Goal: Information Seeking & Learning: Learn about a topic

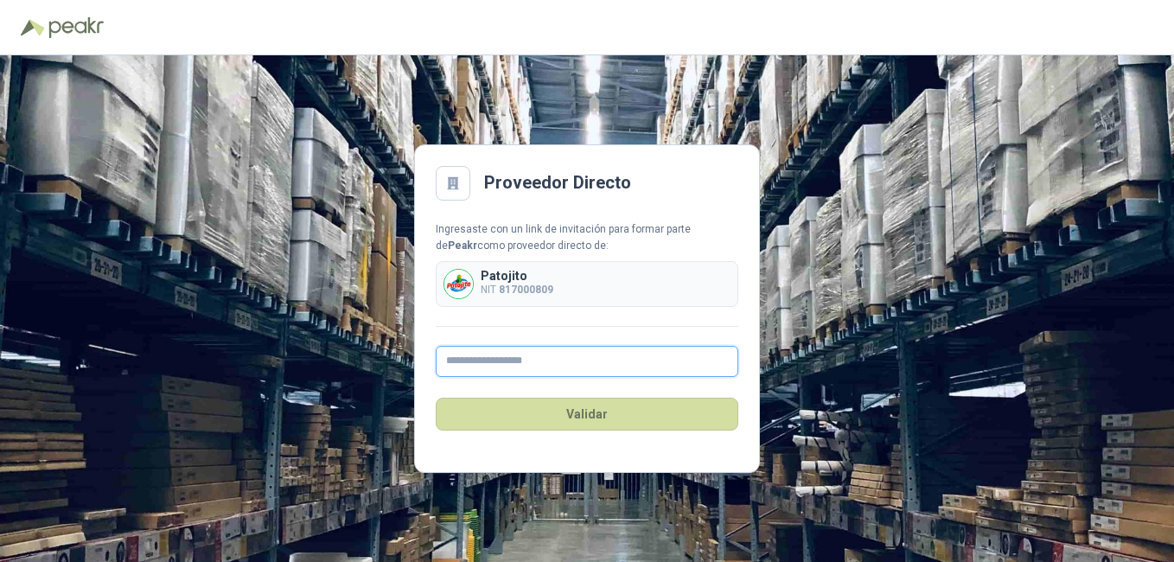
click at [533, 361] on input "text" at bounding box center [587, 361] width 303 height 31
click at [892, 261] on div "Proveedor Directo Ingresaste con un link de invitación para formar parte de Pea…" at bounding box center [587, 308] width 1174 height 507
click at [596, 360] on input "text" at bounding box center [587, 361] width 303 height 31
click at [547, 355] on input "text" at bounding box center [587, 361] width 303 height 31
type input "**********"
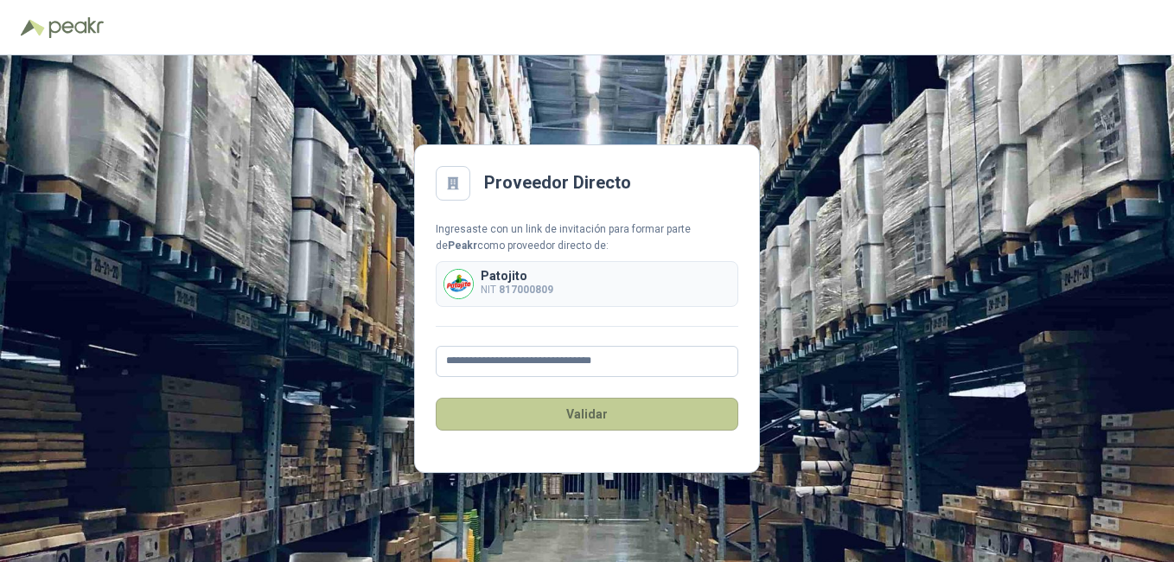
click at [596, 421] on button "Validar" at bounding box center [587, 414] width 303 height 33
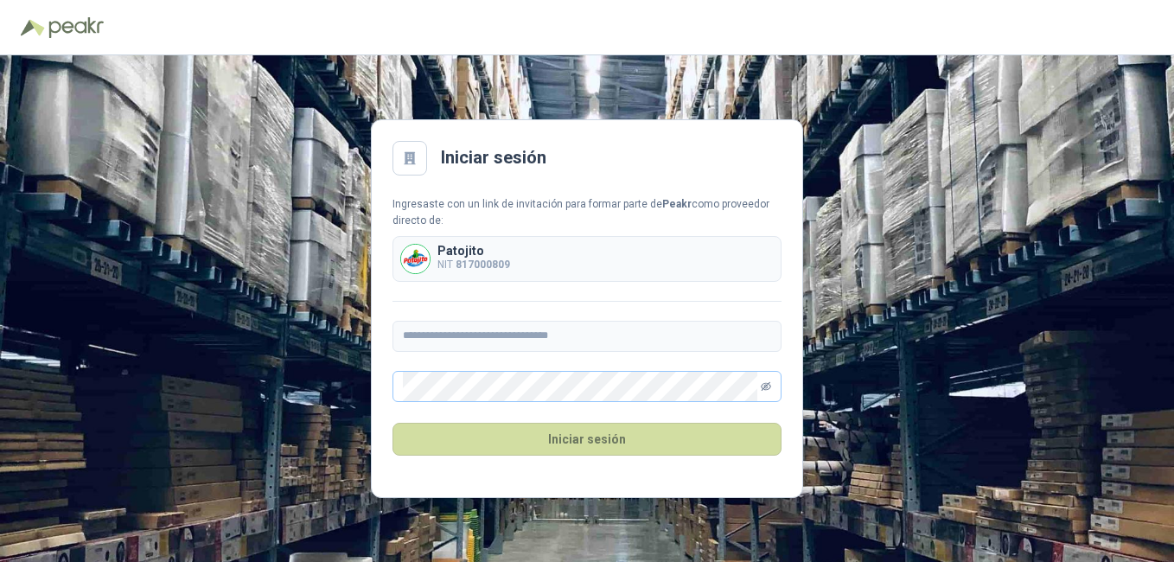
click at [769, 385] on icon "eye-invisible" at bounding box center [766, 386] width 10 height 10
click at [600, 438] on button "Iniciar sesión" at bounding box center [586, 439] width 389 height 33
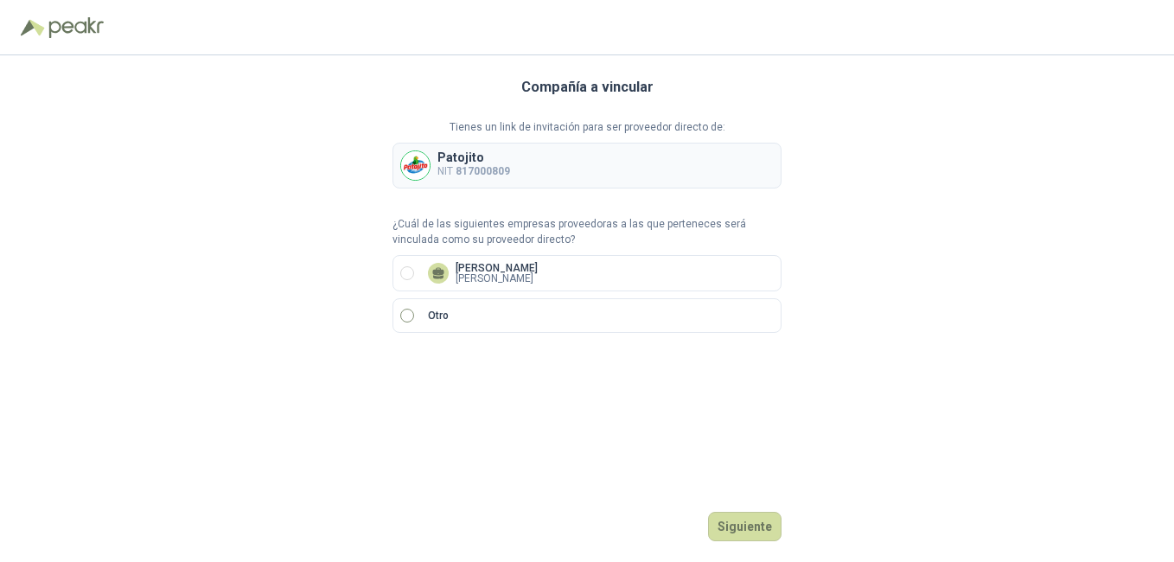
click at [564, 309] on label "Otro" at bounding box center [586, 315] width 389 height 35
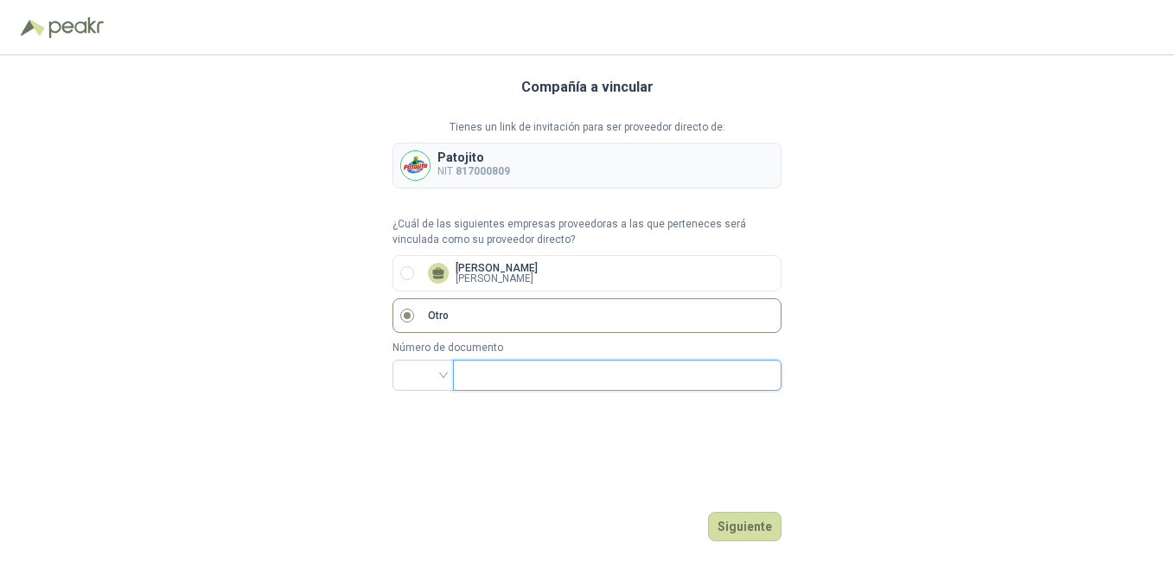
click at [557, 364] on input "text" at bounding box center [615, 374] width 304 height 29
drag, startPoint x: 418, startPoint y: 366, endPoint x: 429, endPoint y: 373, distance: 12.5
click at [418, 367] on input "search" at bounding box center [423, 373] width 41 height 26
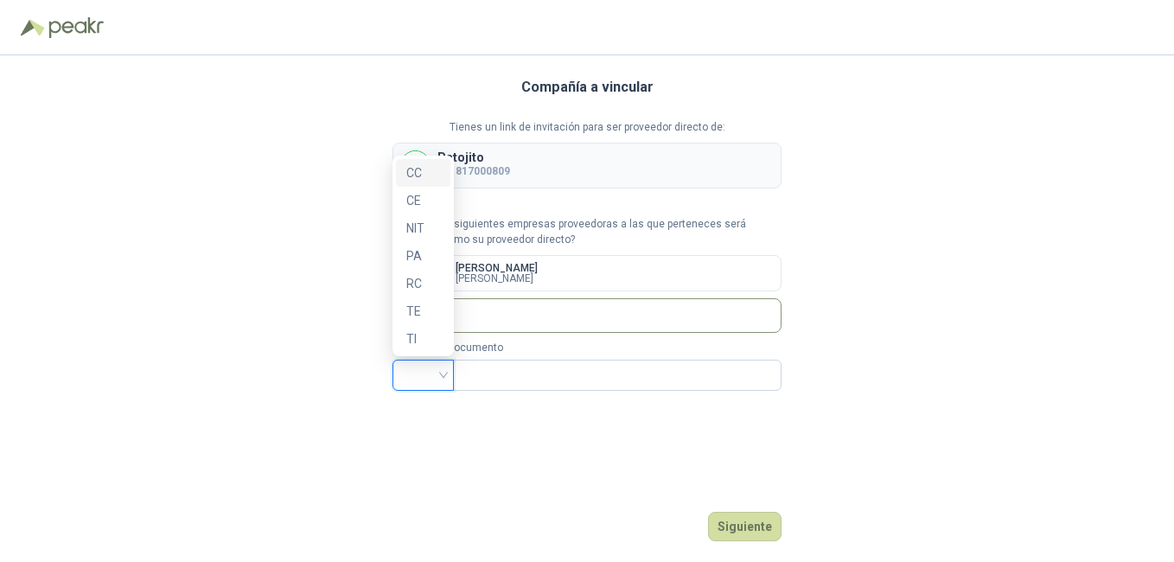
click at [424, 175] on div "CC" at bounding box center [423, 172] width 34 height 19
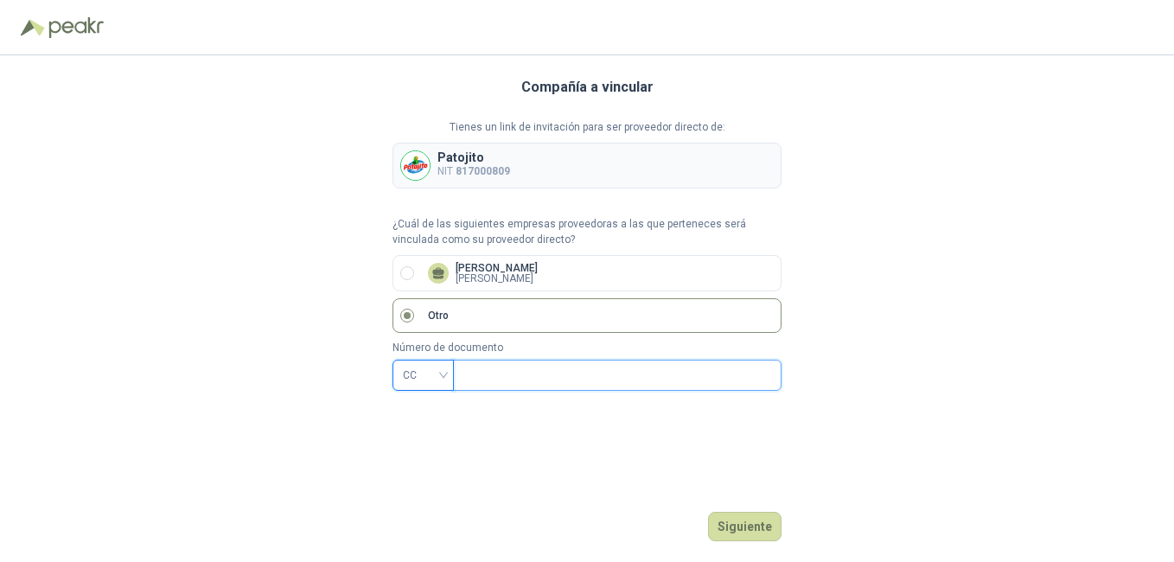
click at [505, 380] on input "text" at bounding box center [615, 374] width 304 height 29
click at [440, 372] on span "CC" at bounding box center [423, 375] width 41 height 26
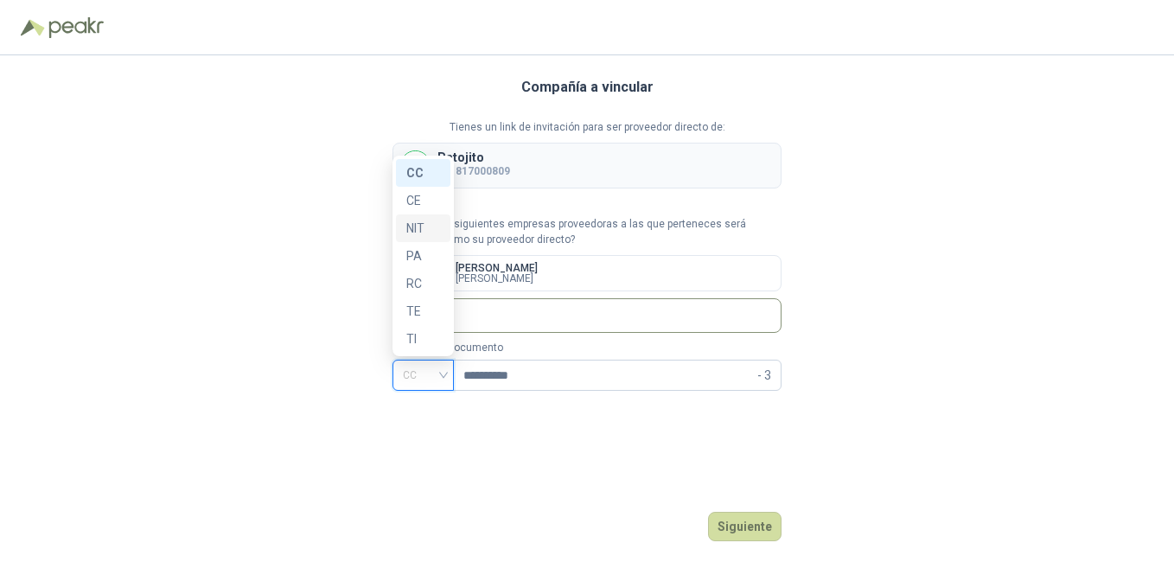
click at [410, 230] on div "NIT" at bounding box center [423, 228] width 34 height 19
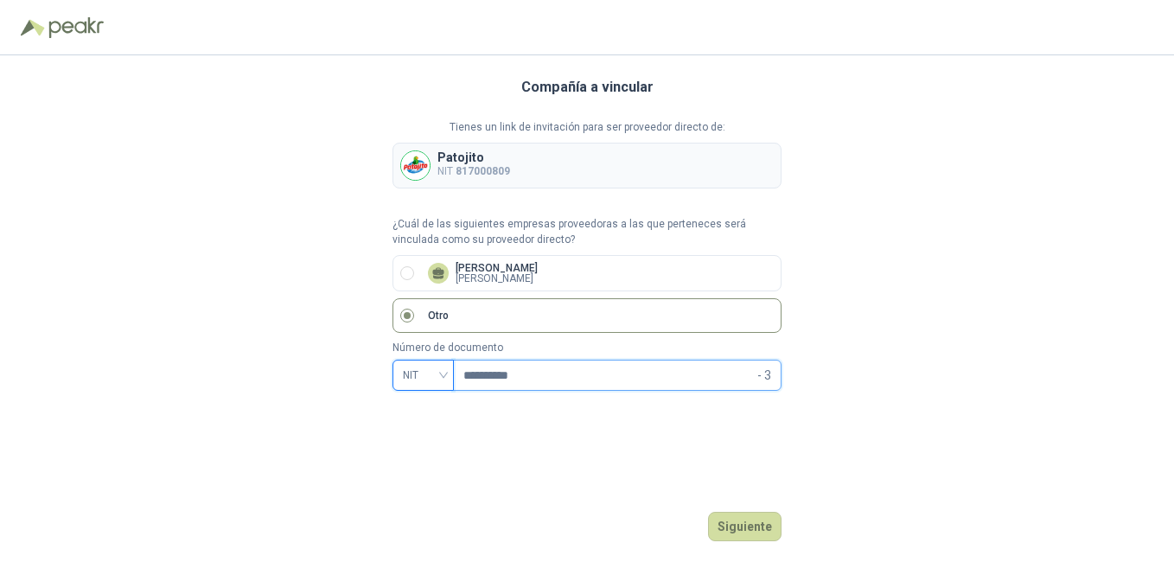
click at [525, 381] on input "**********" at bounding box center [608, 374] width 290 height 29
click at [516, 367] on input "**********" at bounding box center [608, 374] width 290 height 29
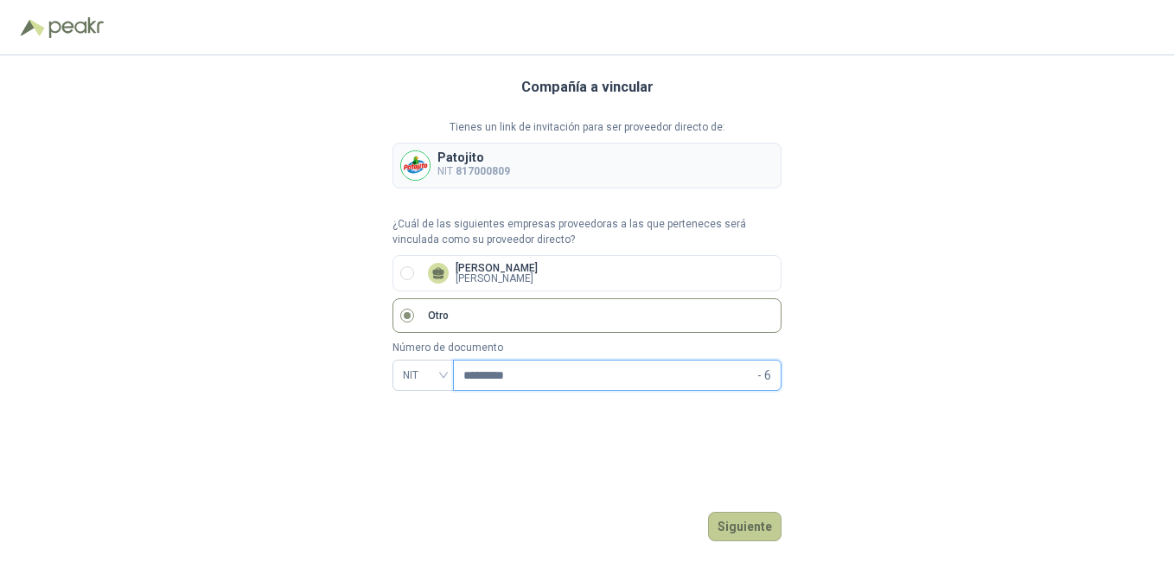
type input "*********"
click at [749, 538] on button "Siguiente" at bounding box center [744, 526] width 73 height 29
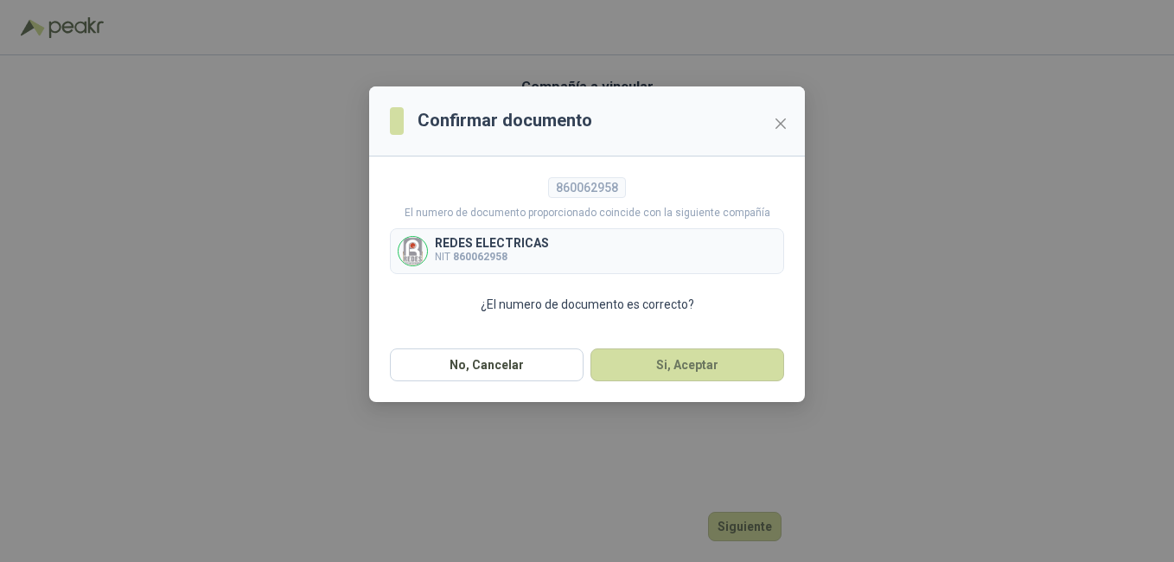
click at [418, 259] on img at bounding box center [413, 251] width 29 height 29
click at [651, 360] on button "Si, Aceptar" at bounding box center [687, 364] width 194 height 33
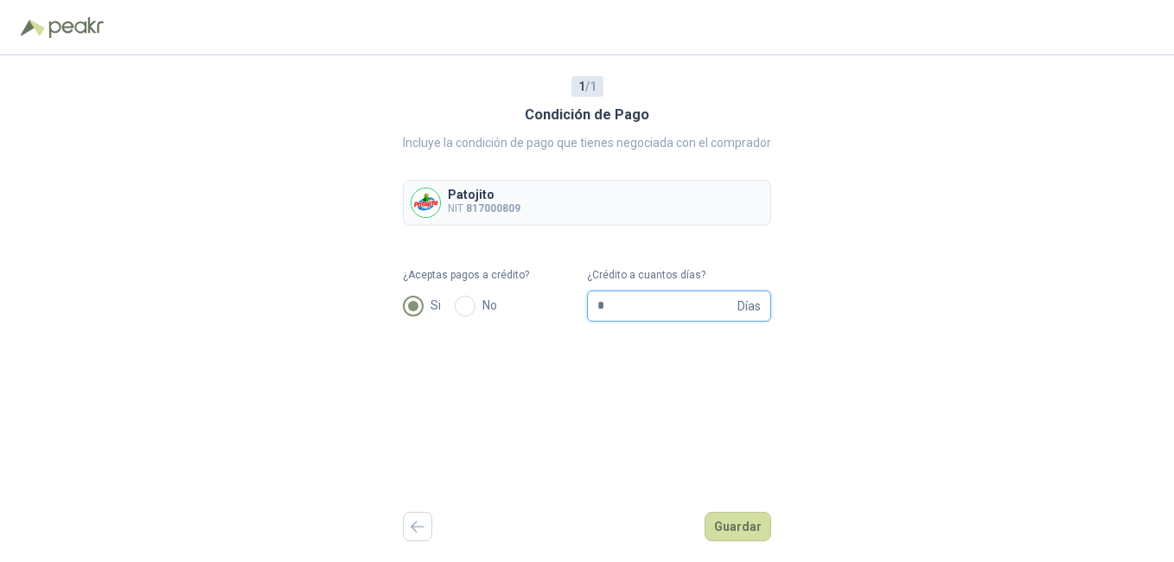
click at [652, 307] on input "*" at bounding box center [665, 305] width 137 height 29
type input "**"
click at [737, 521] on button "Guardar" at bounding box center [738, 526] width 67 height 29
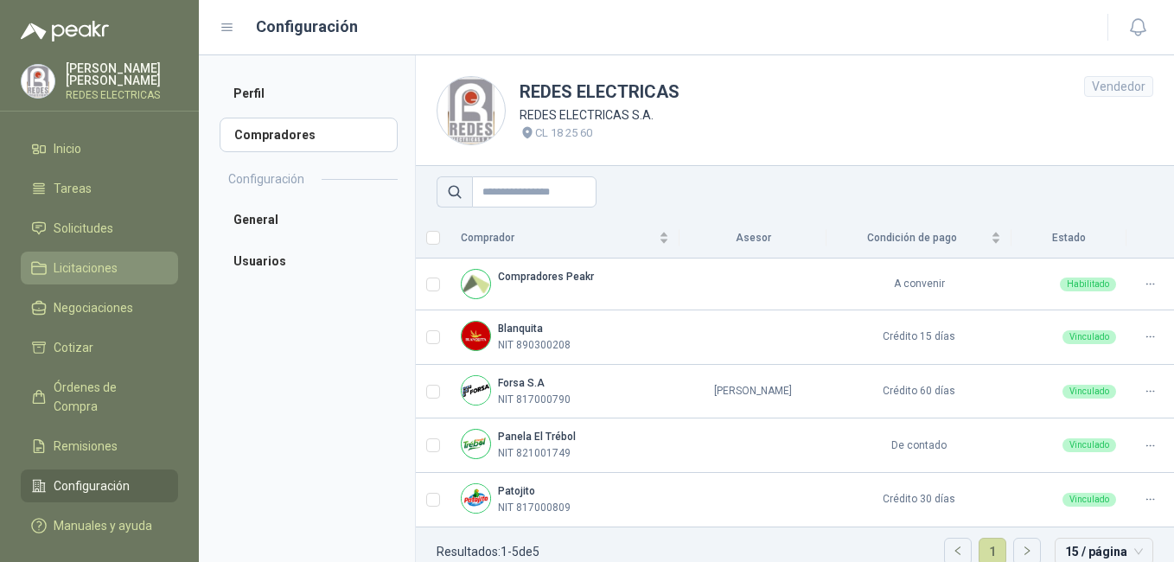
click at [67, 263] on span "Licitaciones" at bounding box center [86, 267] width 64 height 19
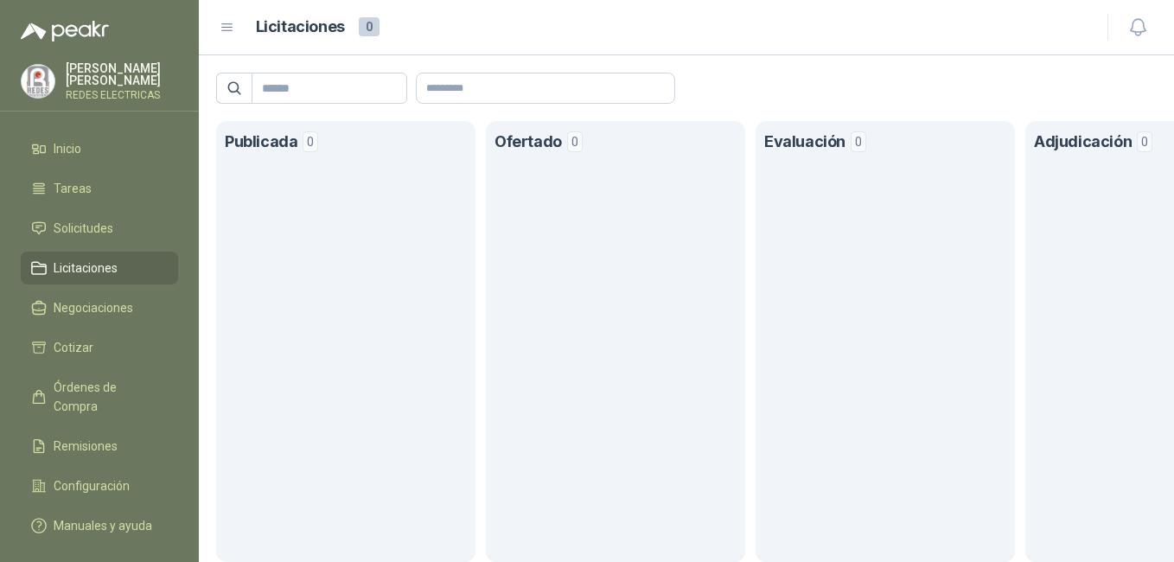
click at [93, 74] on p "CENIDIA AVILEZ PINEDA" at bounding box center [122, 74] width 112 height 24
drag, startPoint x: 75, startPoint y: 116, endPoint x: 92, endPoint y: 68, distance: 50.3
drag, startPoint x: 92, startPoint y: 68, endPoint x: 75, endPoint y: 80, distance: 19.9
click at [75, 80] on p "CENIDIA AVILEZ PINEDA" at bounding box center [122, 74] width 112 height 24
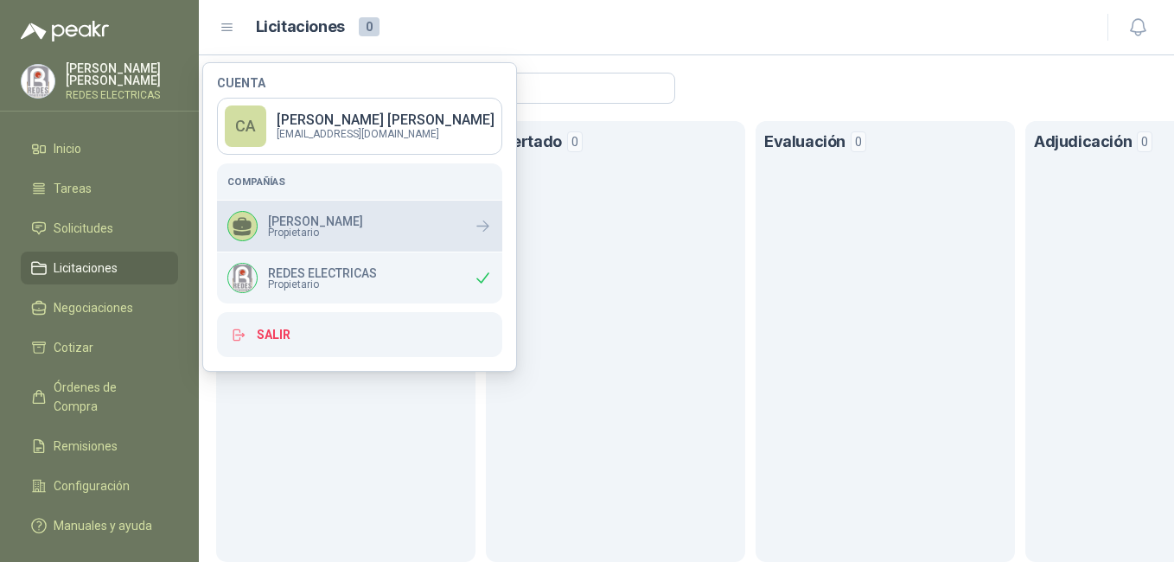
click at [462, 227] on div "CENIDIA AVILEZ PINEDA Propietario" at bounding box center [359, 226] width 285 height 51
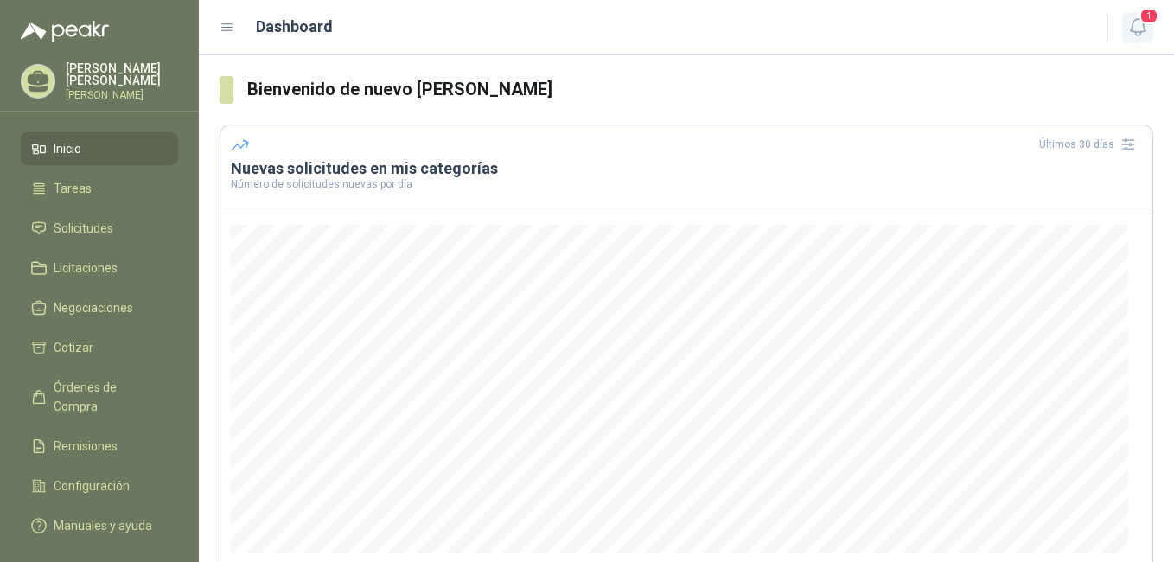
click at [1139, 18] on icon "button" at bounding box center [1138, 27] width 22 height 22
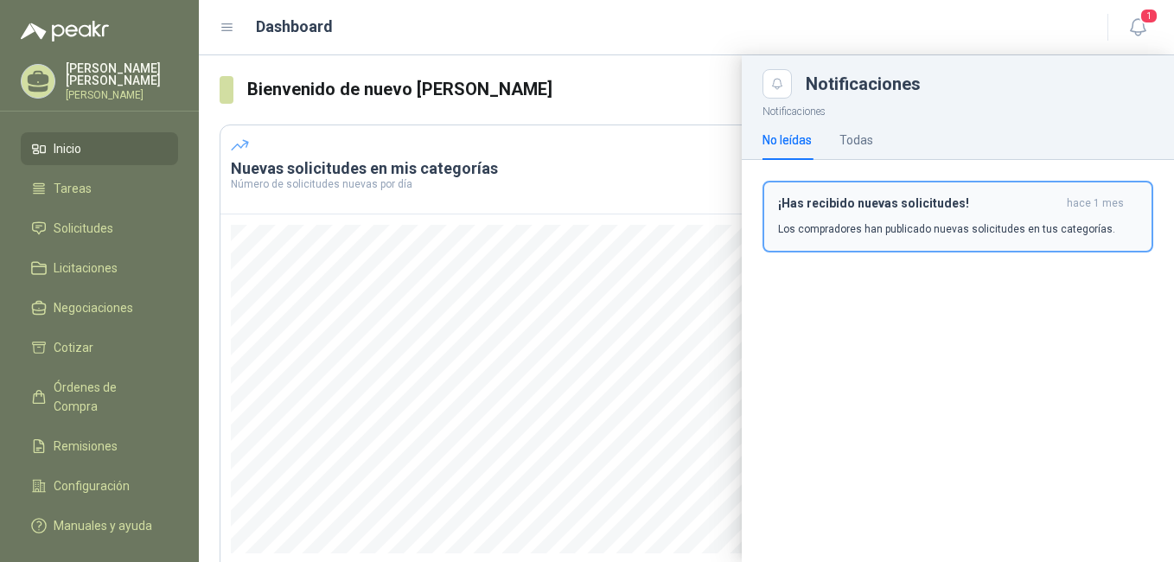
click at [869, 228] on p "Los compradores han publicado nuevas solicitudes en tus categorías." at bounding box center [946, 229] width 337 height 16
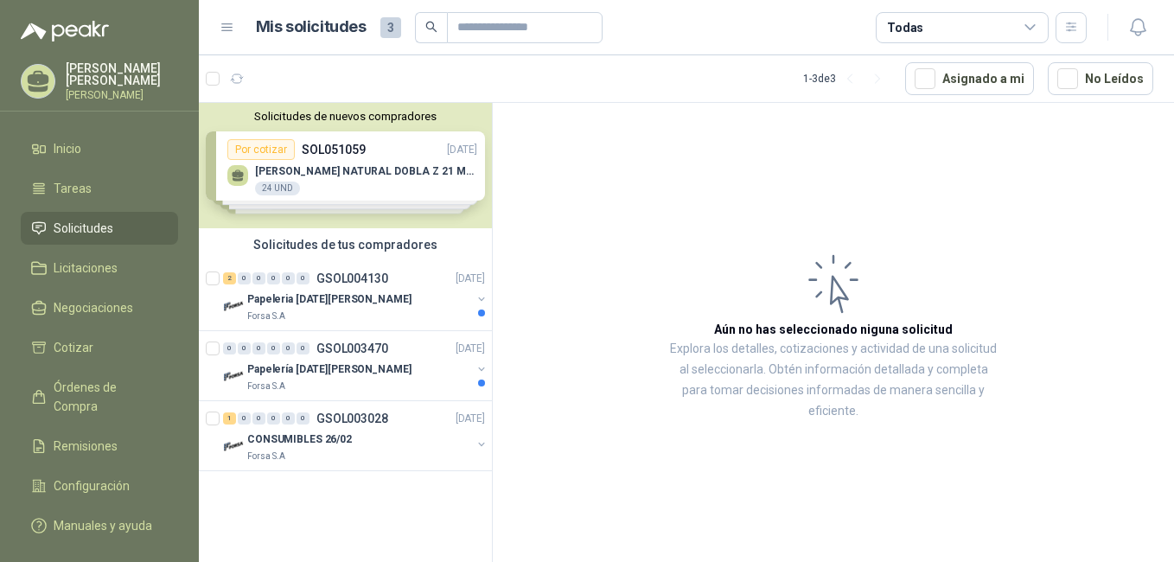
click at [393, 184] on div "Solicitudes de nuevos compradores Por cotizar SOL051059 04/08/25 TOALLA SCOTT N…" at bounding box center [345, 165] width 293 height 125
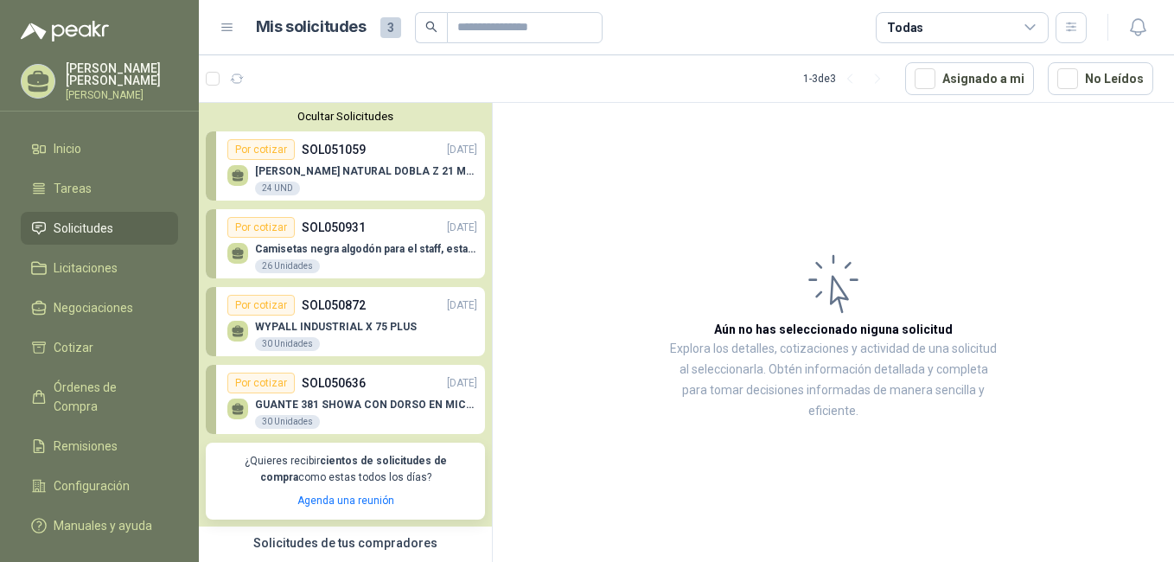
click at [344, 116] on button "Ocultar Solicitudes" at bounding box center [345, 116] width 279 height 13
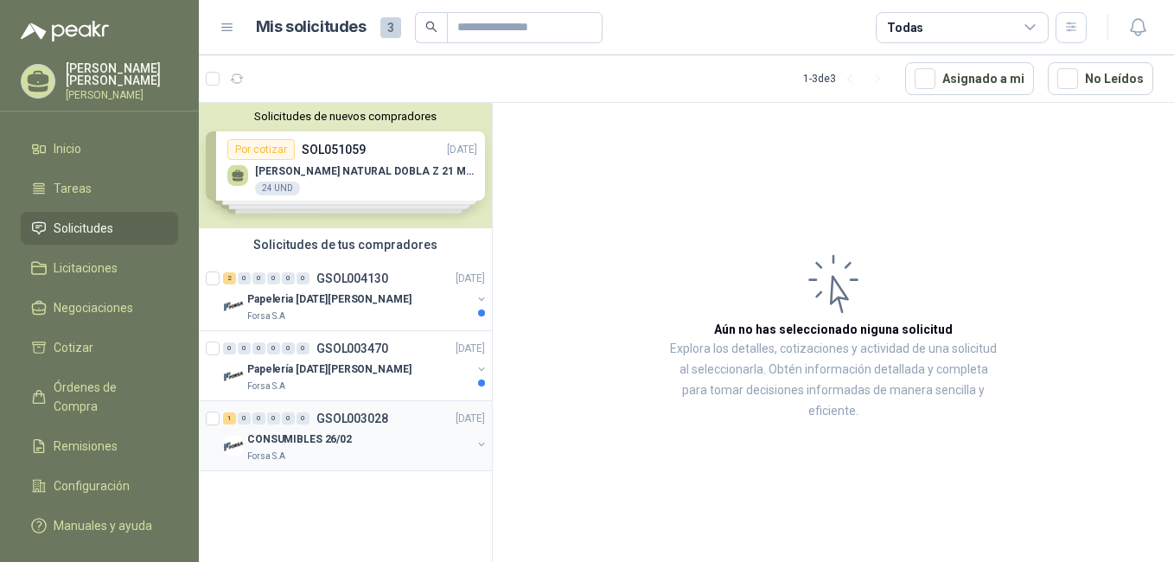
click at [373, 442] on div "CONSUMIBLES 26/02" at bounding box center [359, 439] width 224 height 21
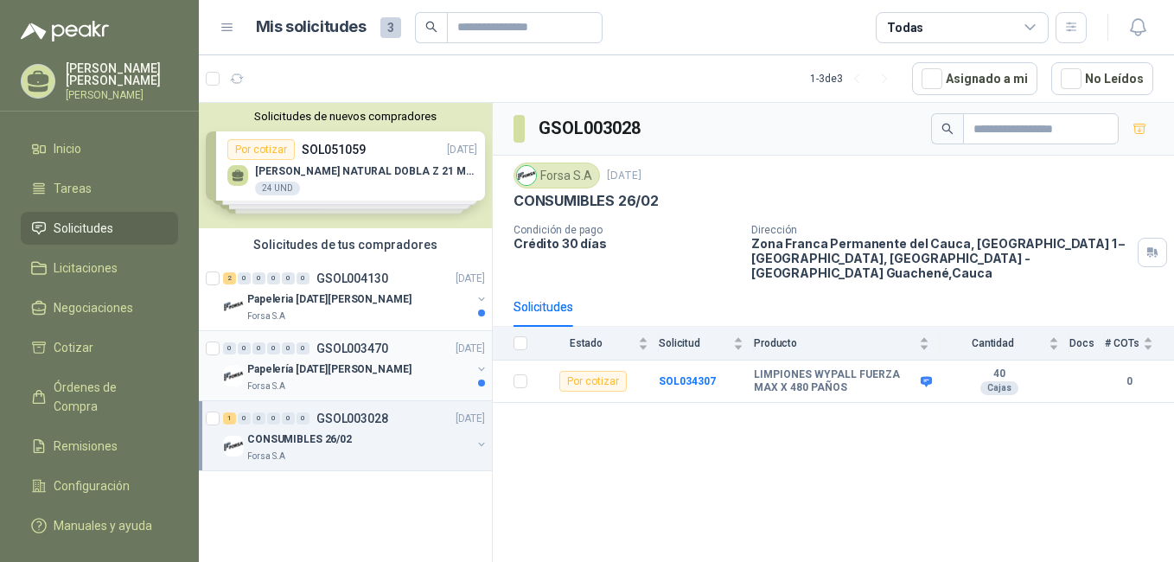
click at [367, 350] on p "GSOL003470" at bounding box center [352, 348] width 72 height 12
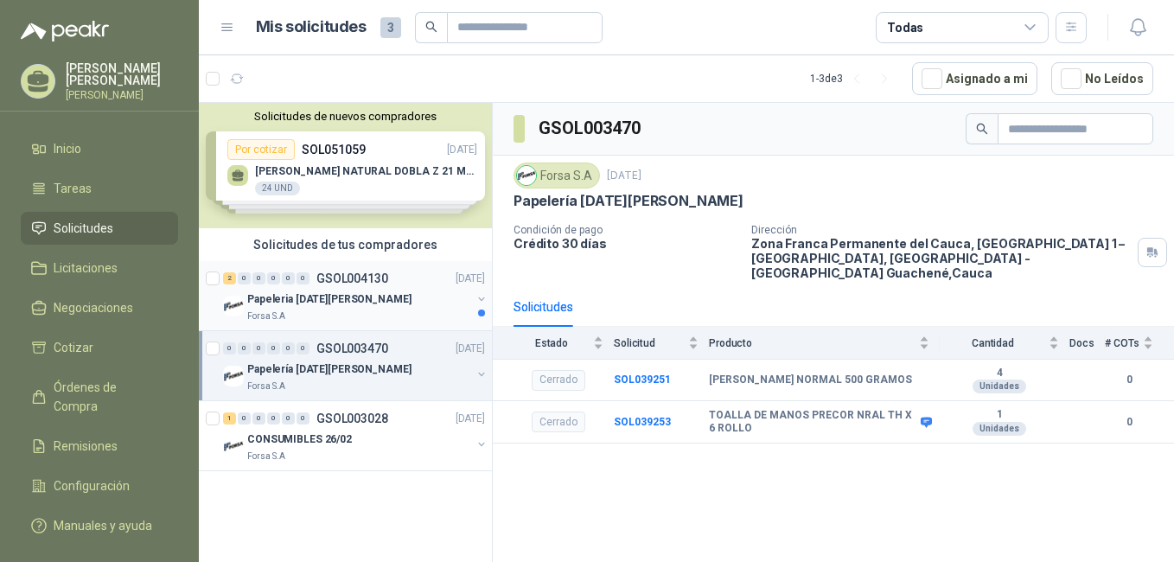
click at [349, 284] on p "GSOL004130" at bounding box center [352, 278] width 72 height 12
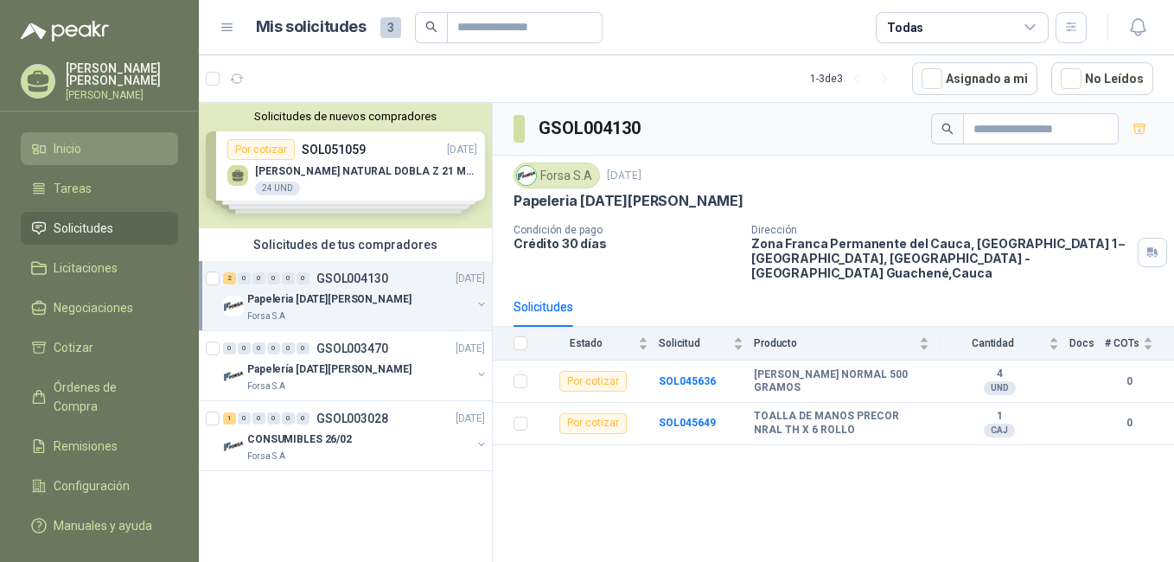
click at [105, 158] on li "Inicio" at bounding box center [99, 148] width 137 height 19
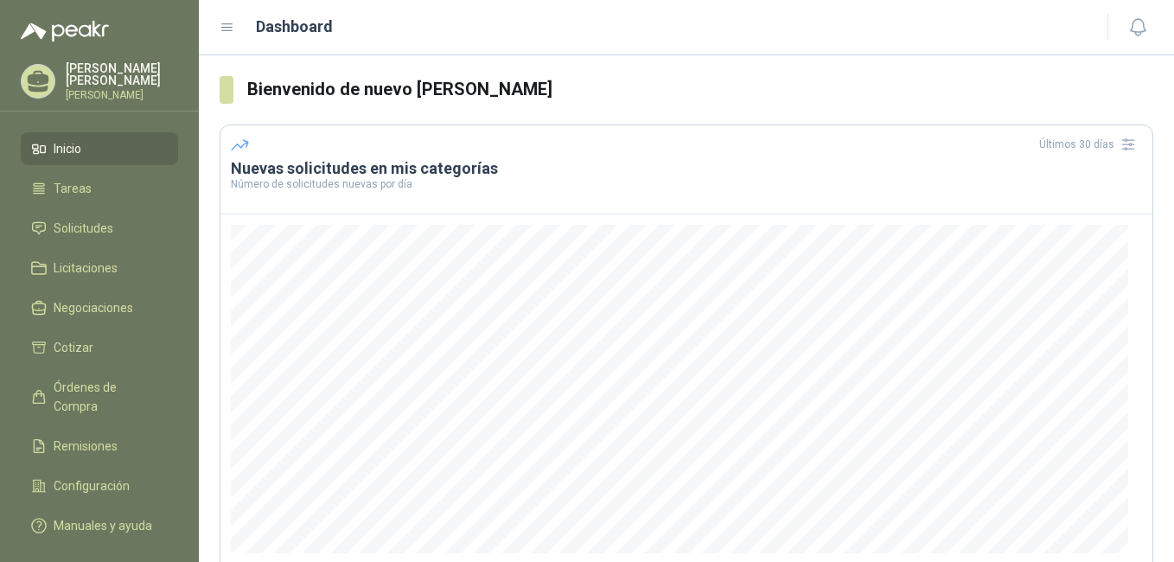
click at [364, 91] on h3 "Bienvenido de nuevo CENIDIA AVILEZ PINEDA" at bounding box center [700, 89] width 906 height 27
click at [106, 476] on span "Configuración" at bounding box center [92, 485] width 76 height 19
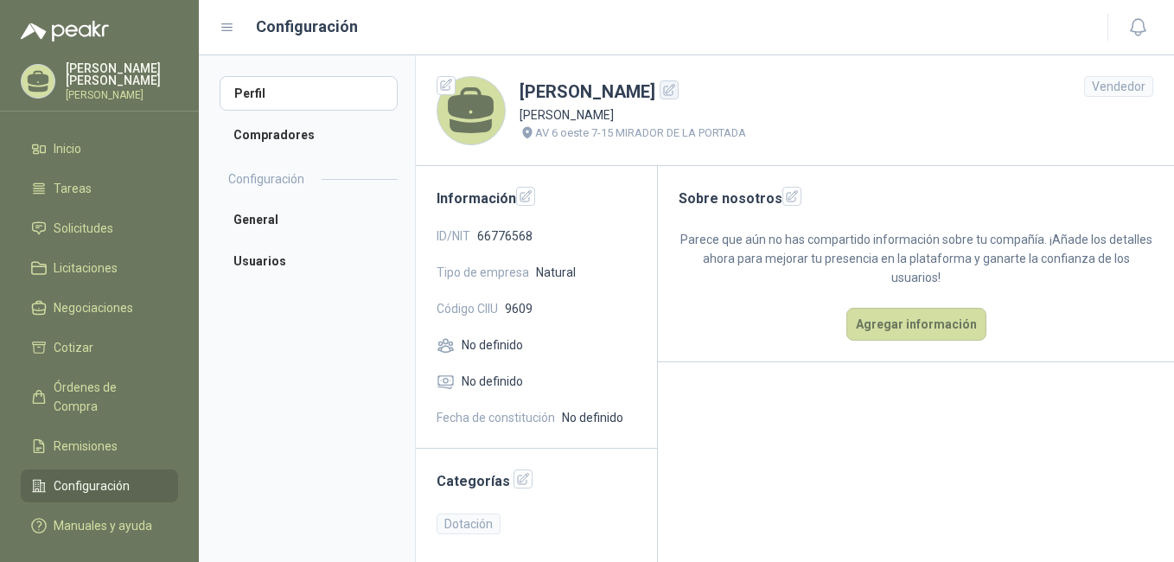
click at [675, 86] on icon "button" at bounding box center [669, 89] width 11 height 11
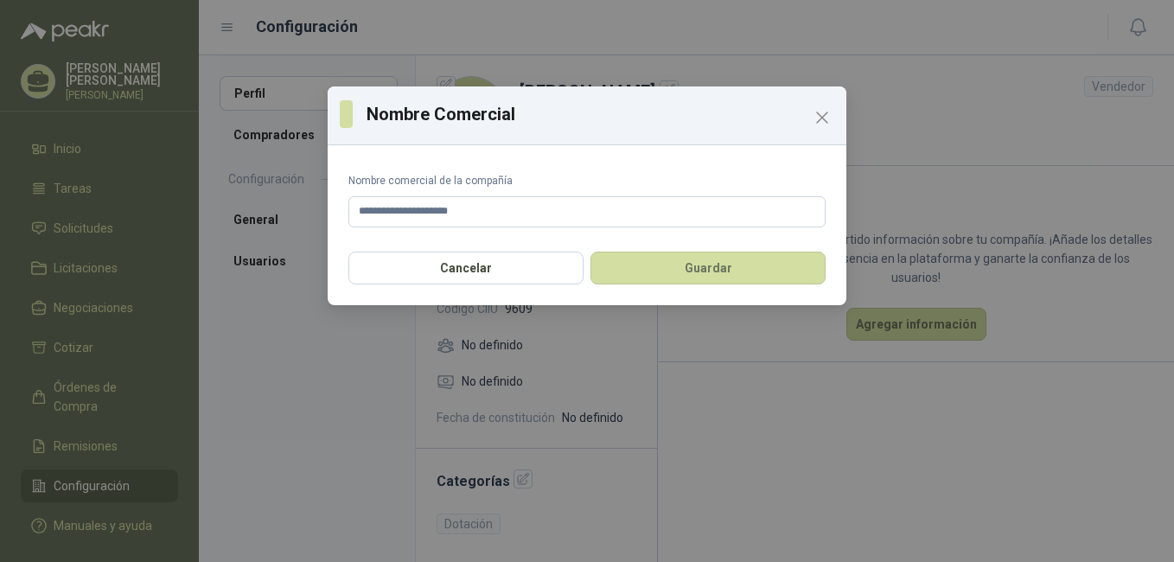
click at [502, 227] on div "**********" at bounding box center [587, 196] width 519 height 89
click at [506, 219] on input "**********" at bounding box center [586, 211] width 477 height 31
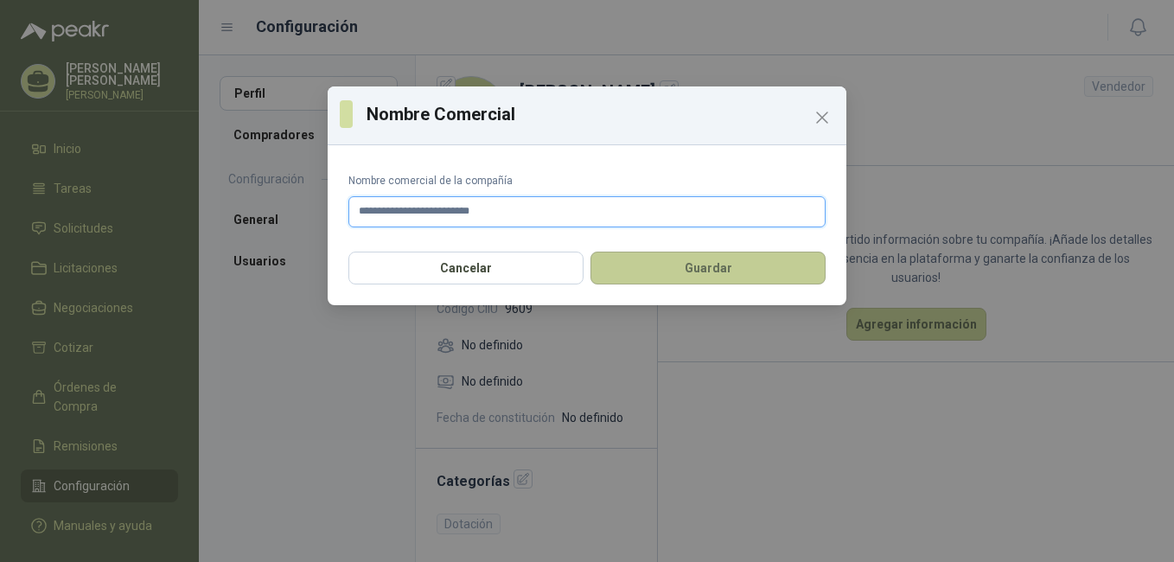
type input "**********"
click at [669, 276] on button "Guardar" at bounding box center [707, 268] width 235 height 33
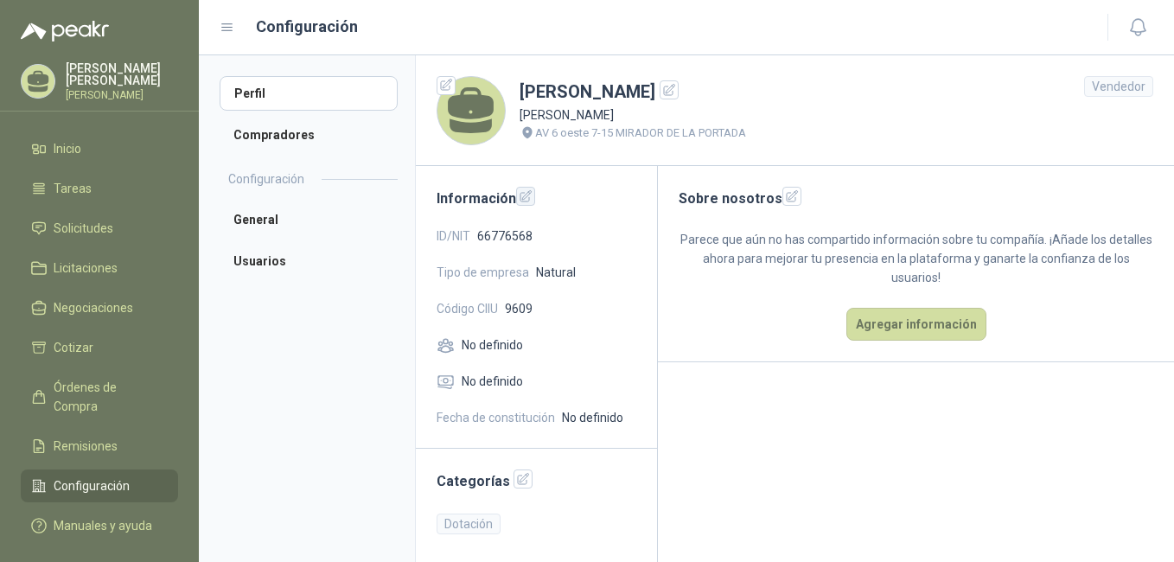
click at [519, 201] on icon "button" at bounding box center [526, 196] width 15 height 15
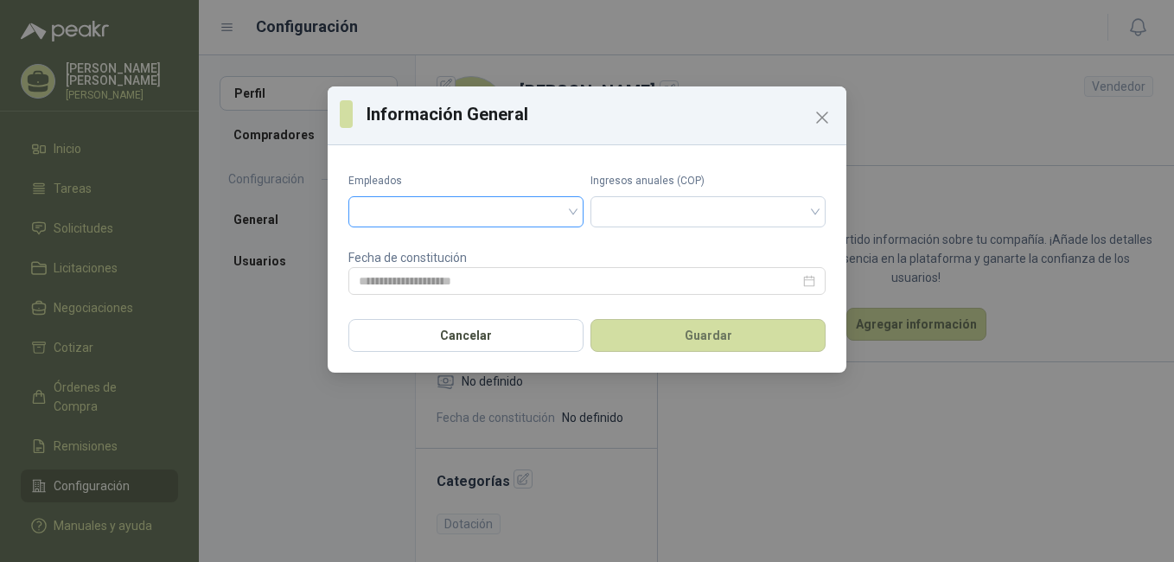
click at [539, 211] on input "search" at bounding box center [466, 210] width 214 height 26
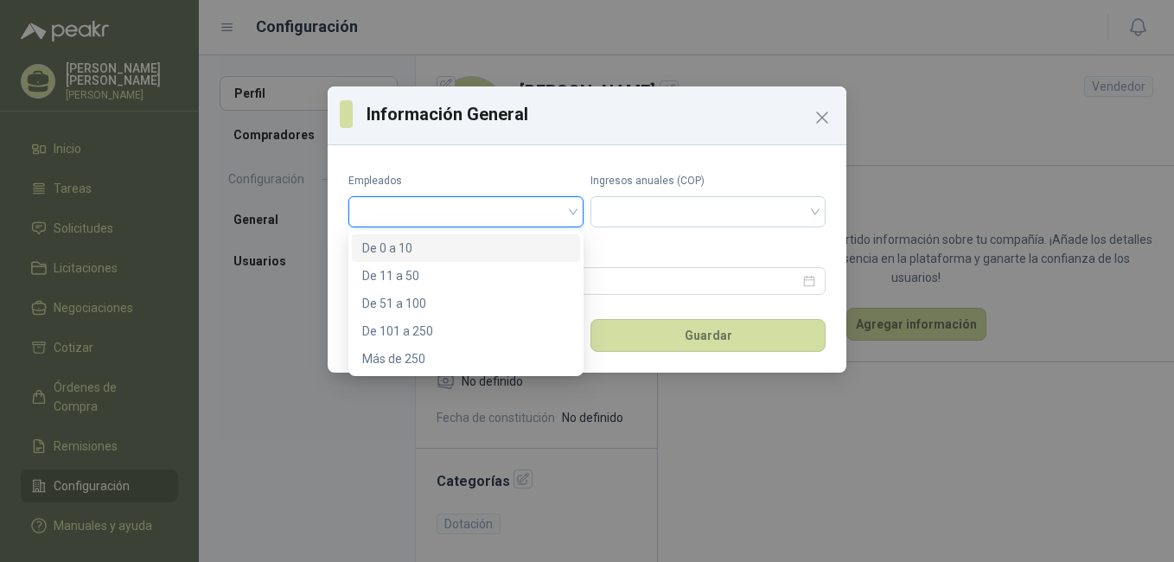
click at [539, 211] on input "search" at bounding box center [466, 210] width 214 height 26
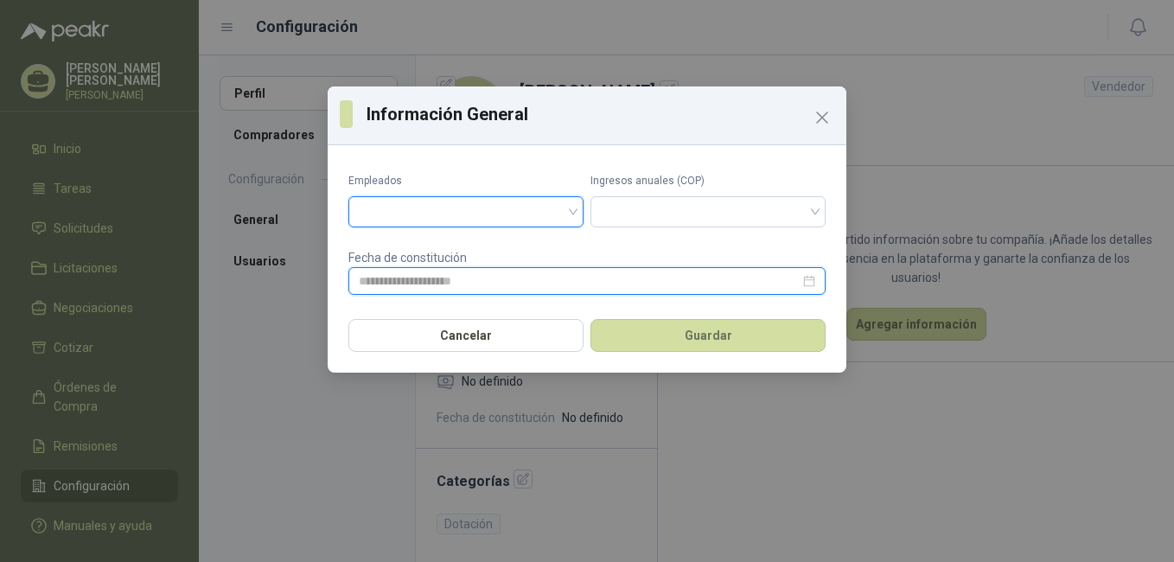
click at [506, 282] on input at bounding box center [579, 280] width 441 height 19
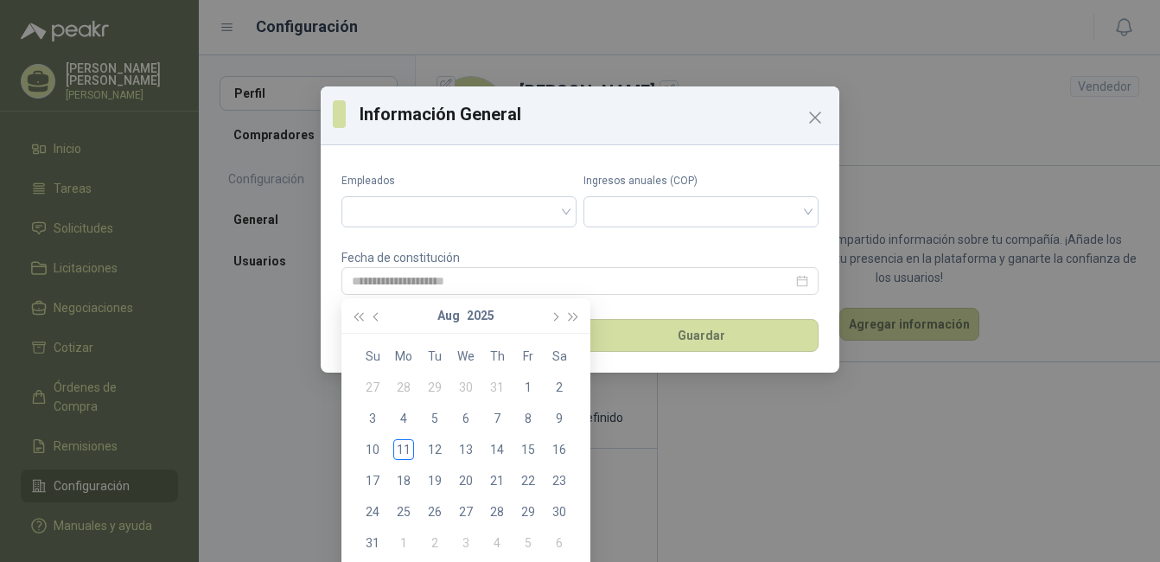
click at [721, 86] on div "Información General" at bounding box center [580, 115] width 519 height 59
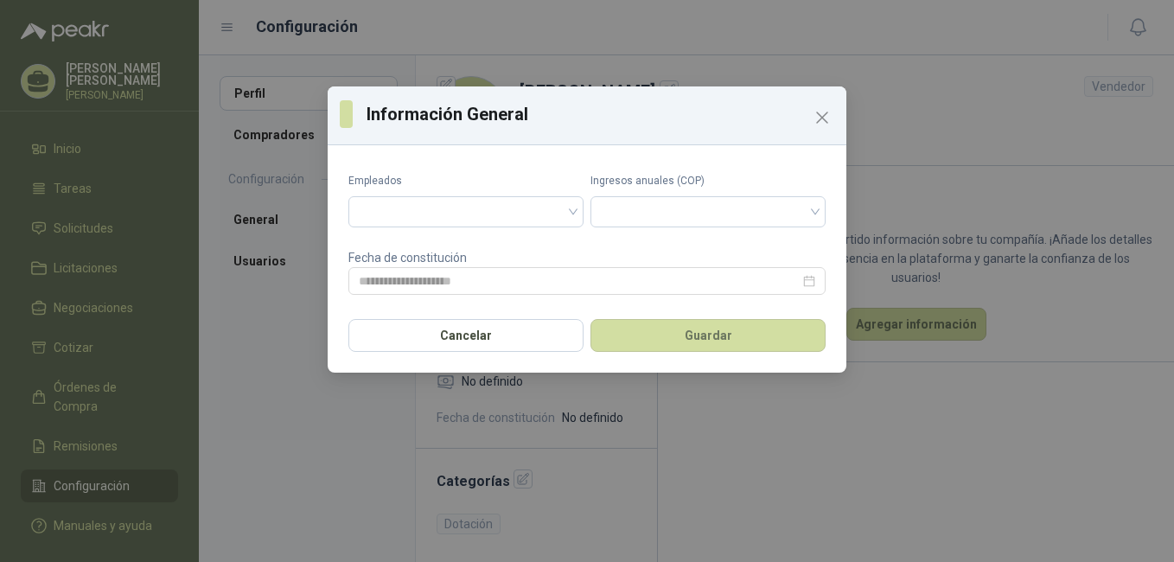
click at [809, 16] on div "Información General Empleados Ingresos anuales (COP) Fecha de constitución Canc…" at bounding box center [587, 281] width 1174 height 562
click at [813, 124] on icon "Close" at bounding box center [822, 117] width 21 height 21
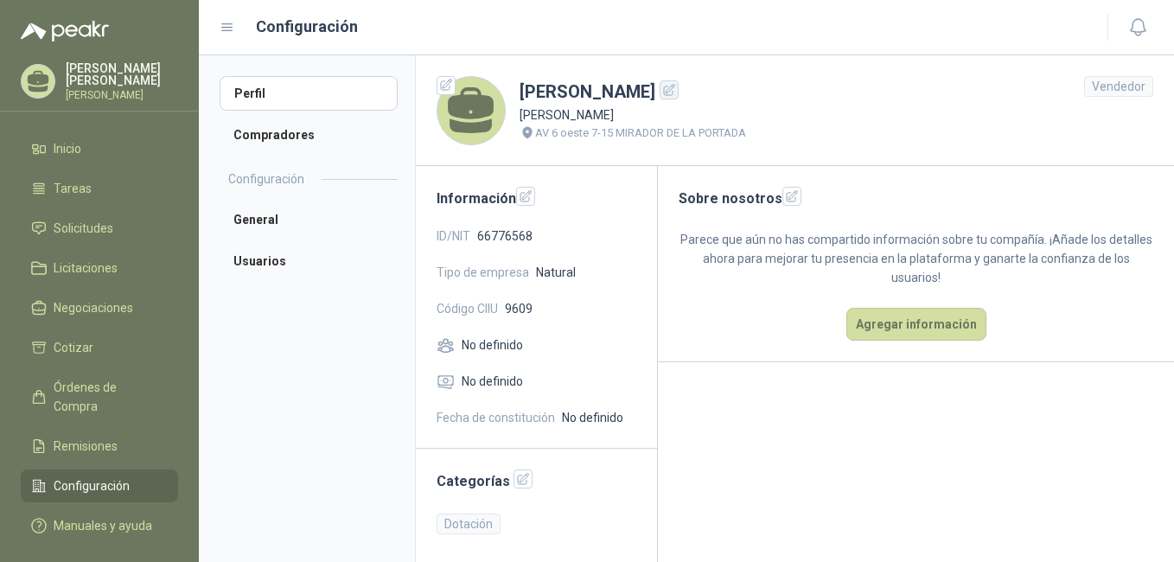
click at [675, 86] on icon "button" at bounding box center [669, 89] width 11 height 11
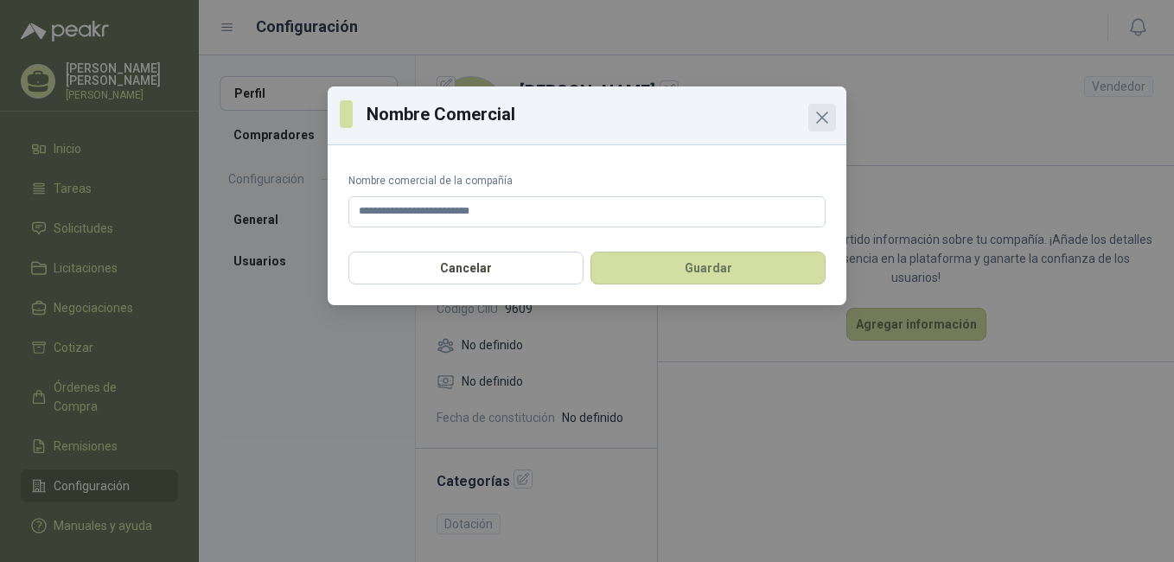
click at [834, 113] on span "Close" at bounding box center [822, 117] width 28 height 21
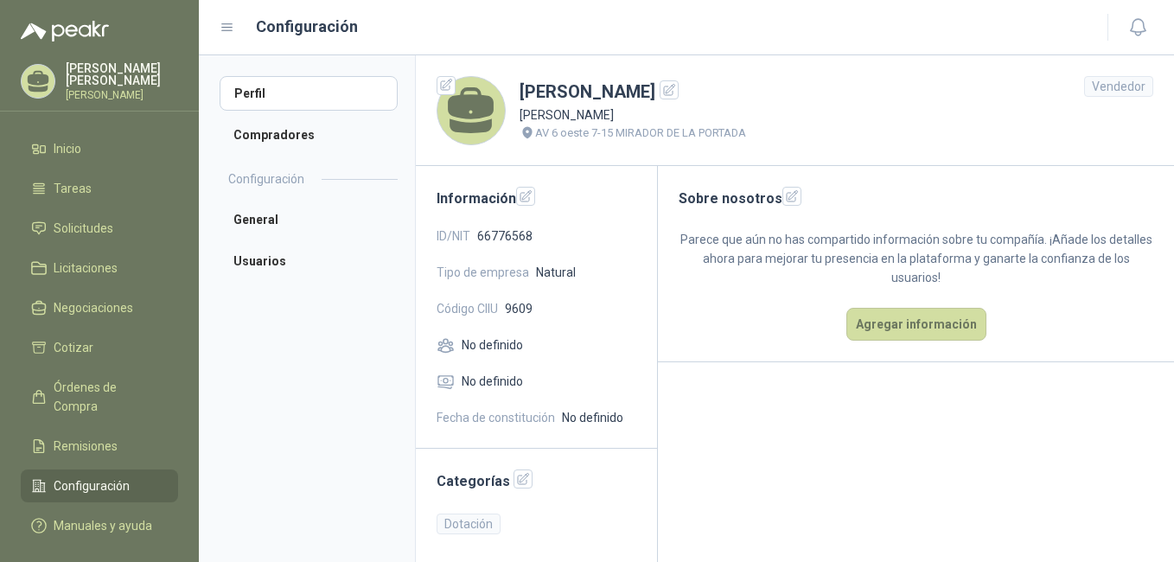
click at [598, 115] on p "CENIDIA AVILEZ PINEDA" at bounding box center [633, 114] width 226 height 19
click at [504, 233] on span "66776568" at bounding box center [504, 235] width 55 height 19
click at [519, 195] on icon "button" at bounding box center [526, 196] width 15 height 15
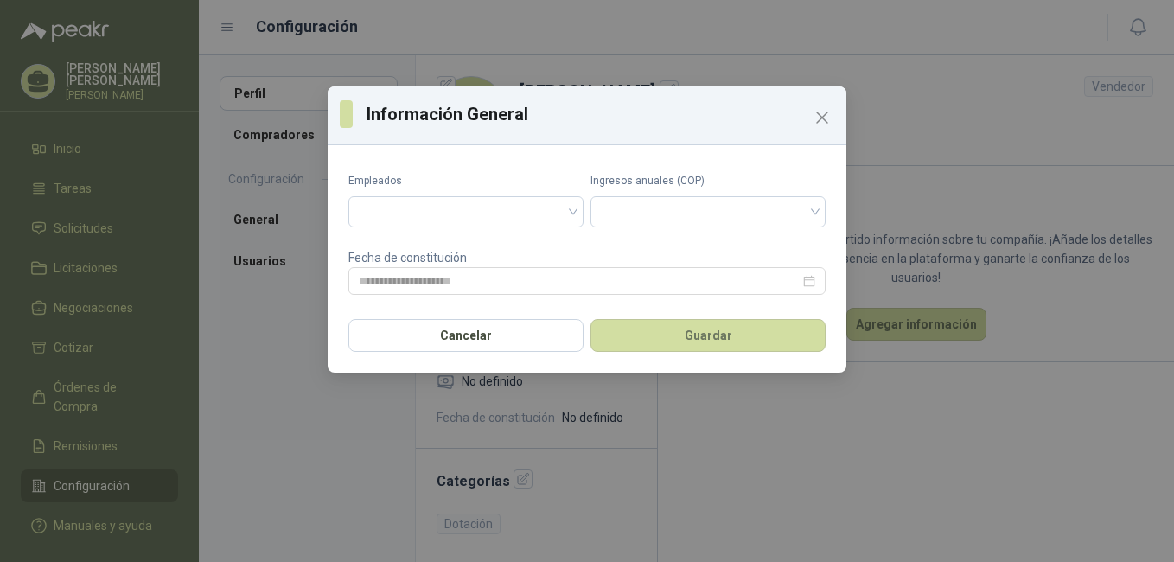
click at [619, 41] on div "Información General Empleados Ingresos anuales (COP) Fecha de constitución Canc…" at bounding box center [587, 281] width 1174 height 562
click at [467, 335] on button "Cancelar" at bounding box center [465, 335] width 235 height 33
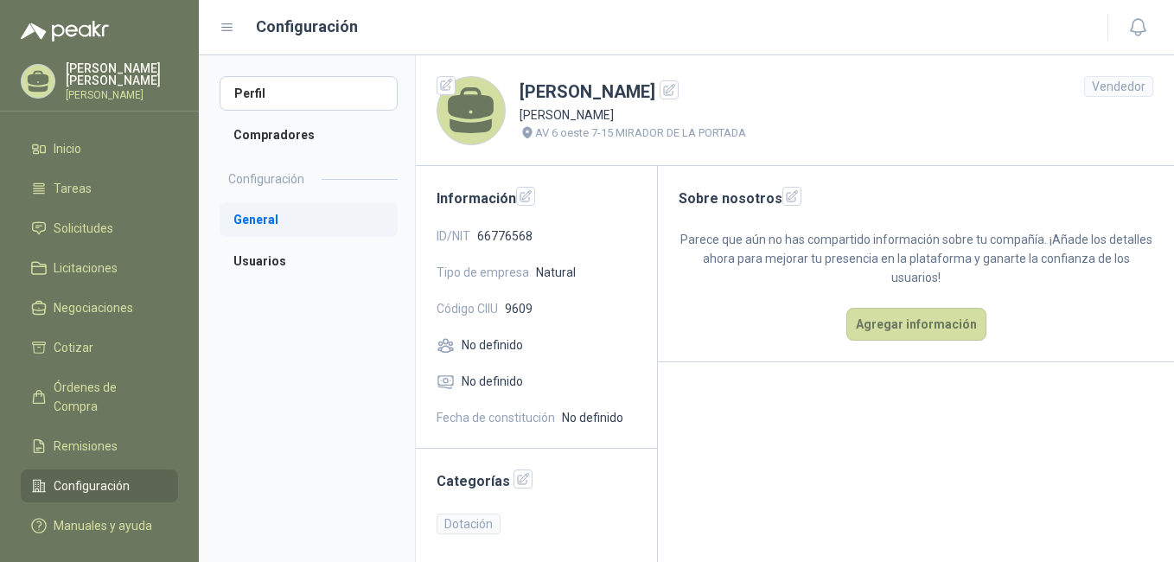
click at [307, 215] on li "General" at bounding box center [309, 219] width 178 height 35
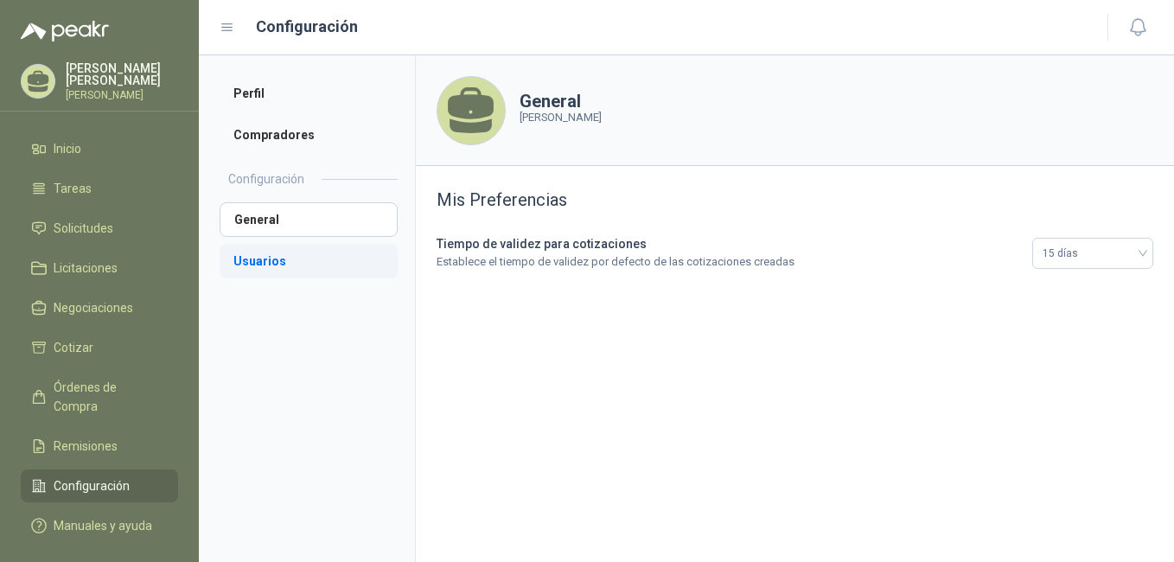
click at [293, 269] on li "Usuarios" at bounding box center [309, 261] width 178 height 35
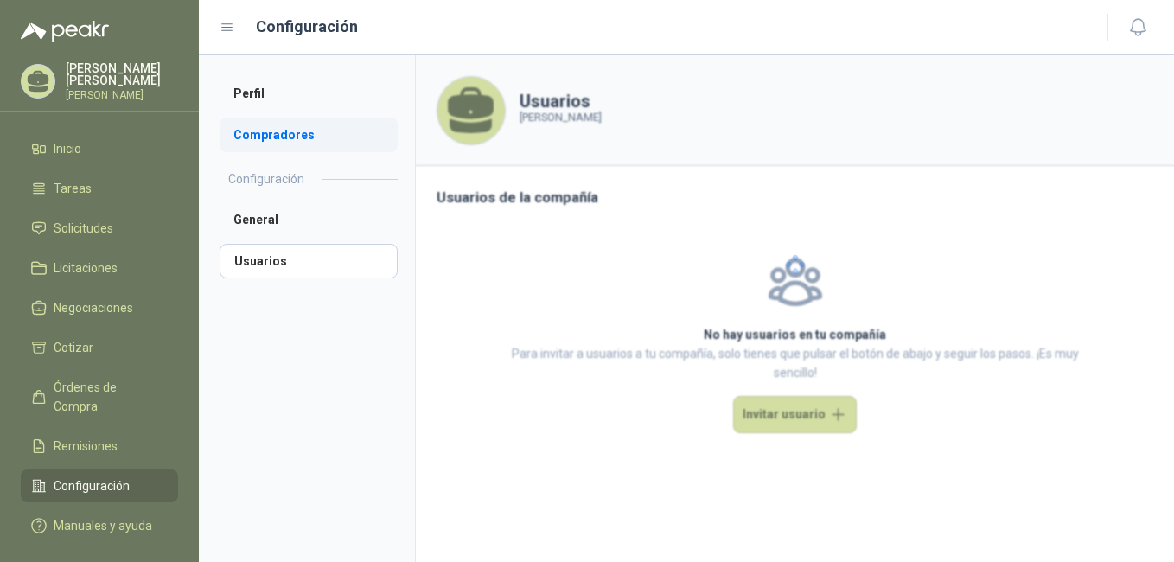
click at [292, 148] on li "Compradores" at bounding box center [309, 135] width 178 height 35
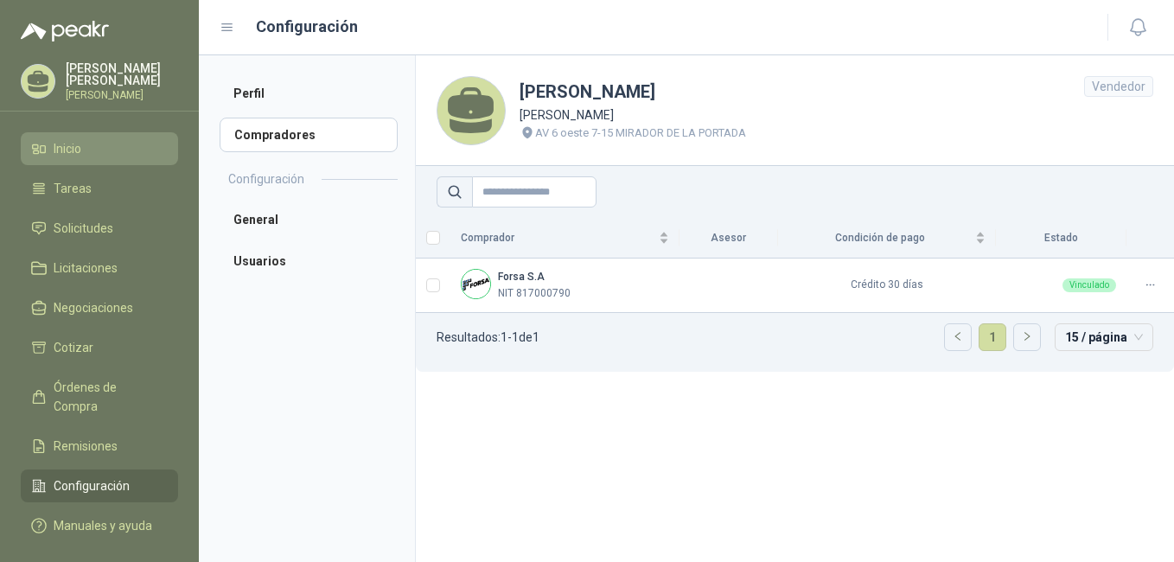
click at [110, 158] on li "Inicio" at bounding box center [99, 148] width 137 height 19
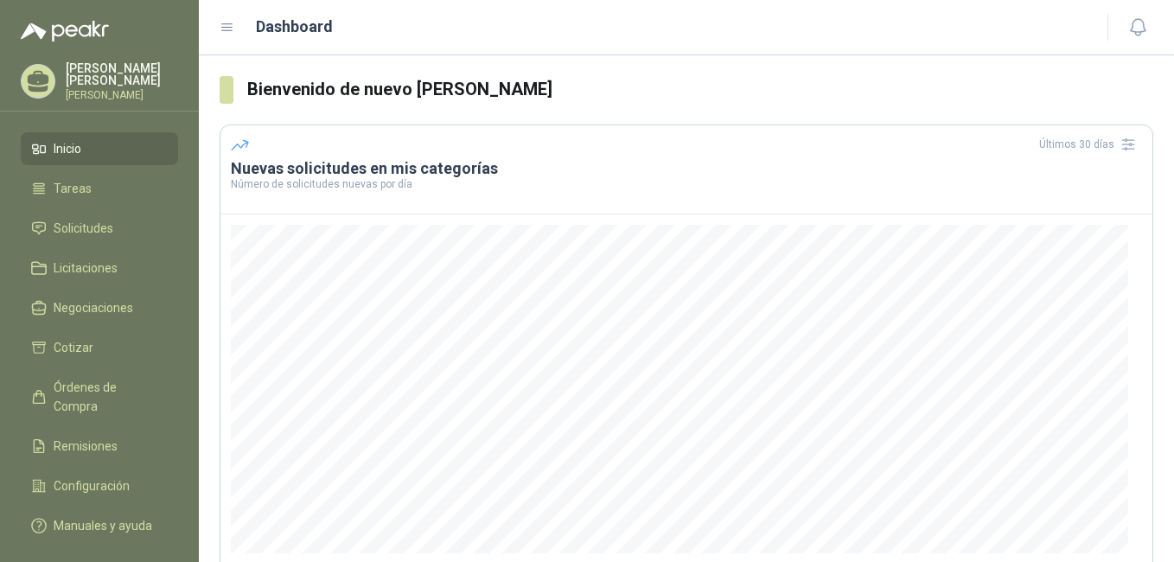
click at [110, 73] on p "CENIDIA AVILEZ PINEDA" at bounding box center [122, 74] width 112 height 24
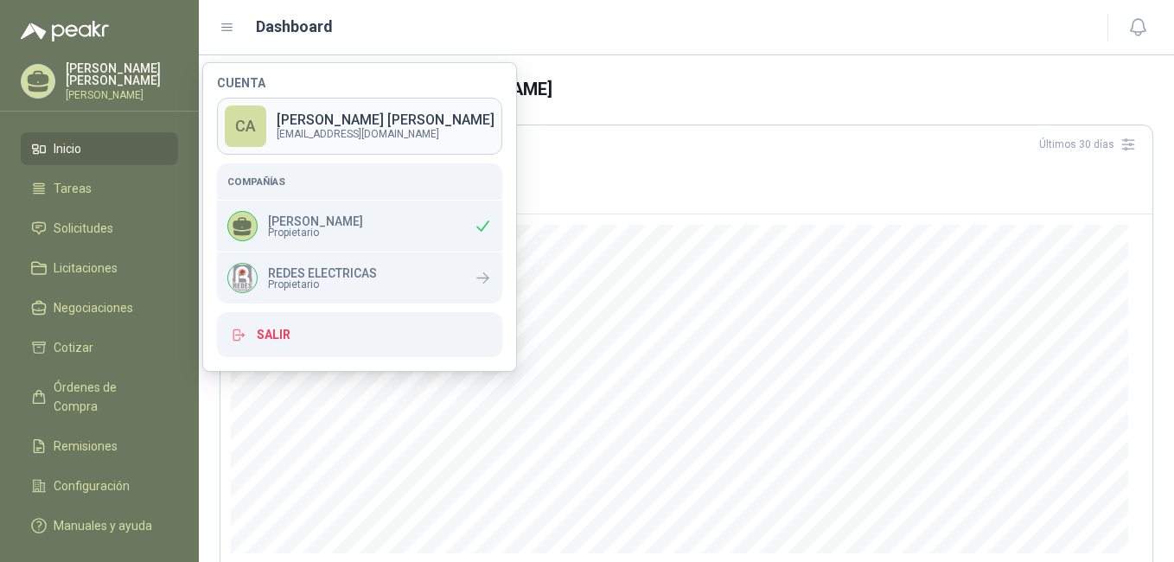
click at [390, 119] on p "CENIDIA AVILEZ PINEDA" at bounding box center [386, 120] width 218 height 14
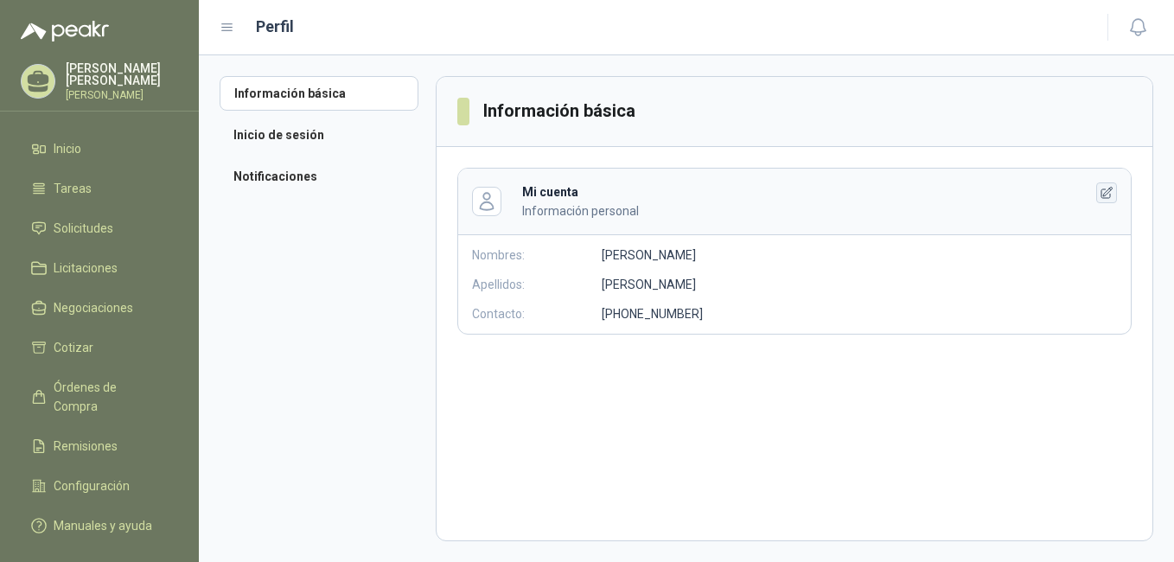
click at [1105, 197] on icon "button" at bounding box center [1107, 193] width 15 height 15
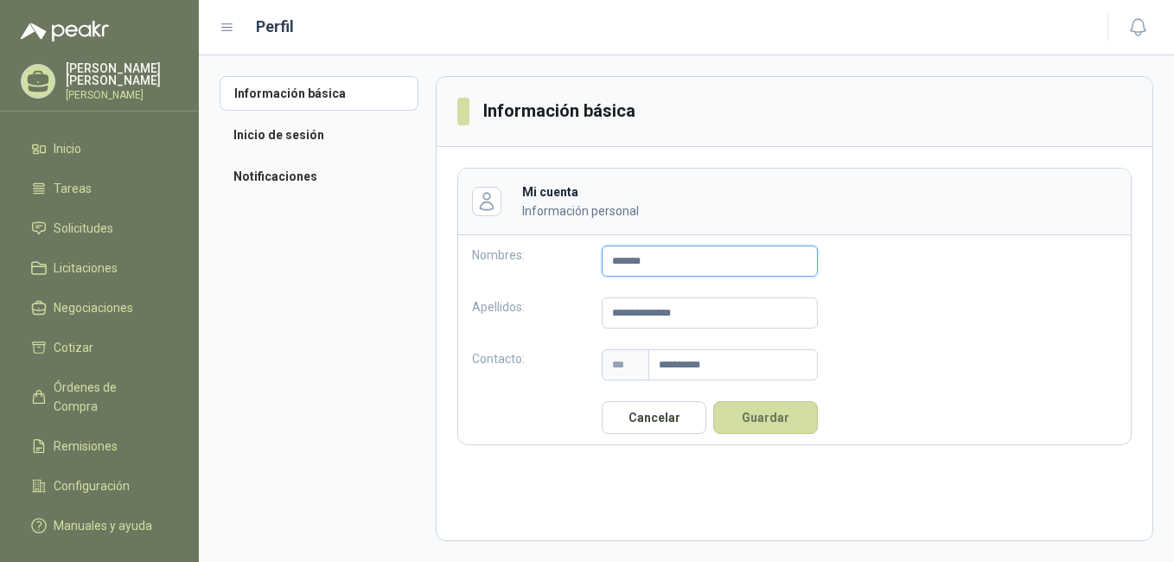
click at [662, 264] on input "*******" at bounding box center [710, 261] width 216 height 31
type input "**********"
click at [685, 325] on input "**********" at bounding box center [710, 312] width 216 height 31
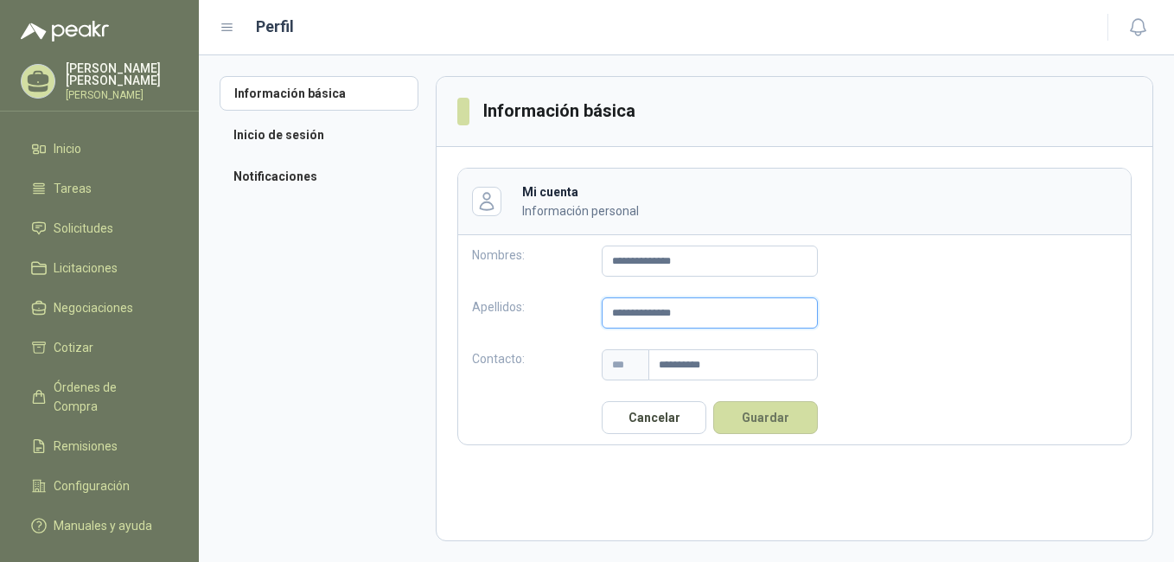
click at [684, 324] on input "**********" at bounding box center [710, 312] width 216 height 31
type input "**********"
click at [756, 414] on button "Guardar" at bounding box center [765, 417] width 105 height 33
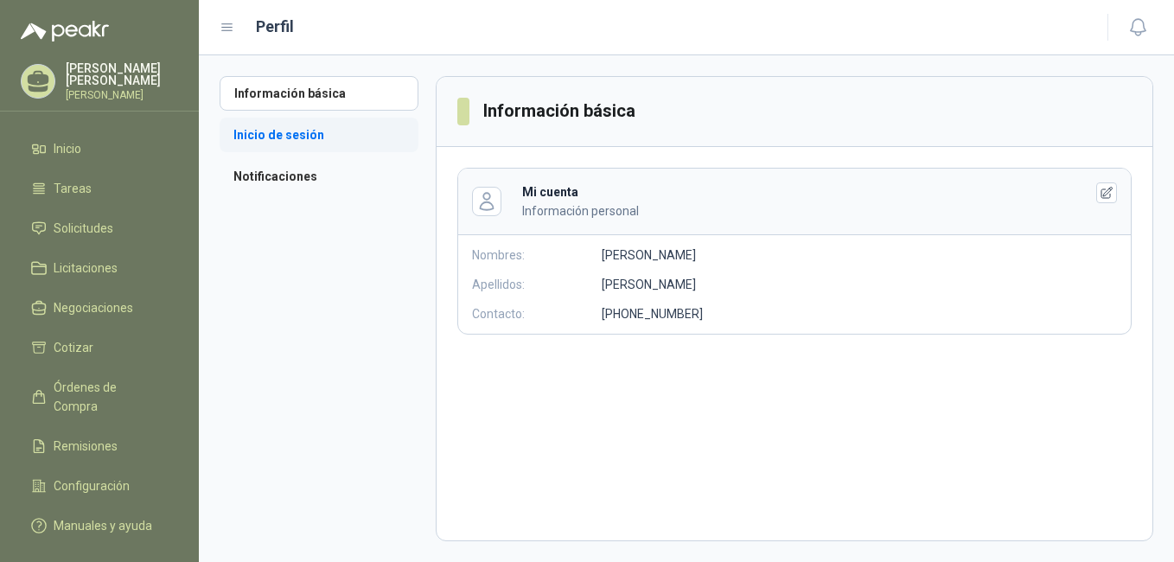
click at [320, 132] on li "Inicio de sesión" at bounding box center [319, 135] width 199 height 35
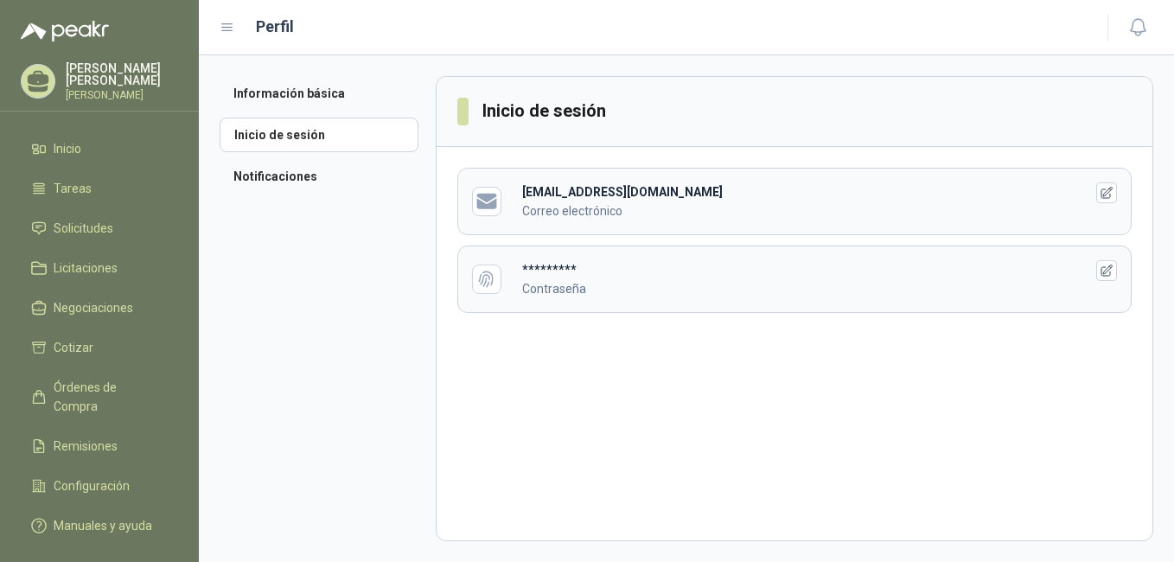
click at [1100, 269] on icon "button" at bounding box center [1107, 271] width 15 height 15
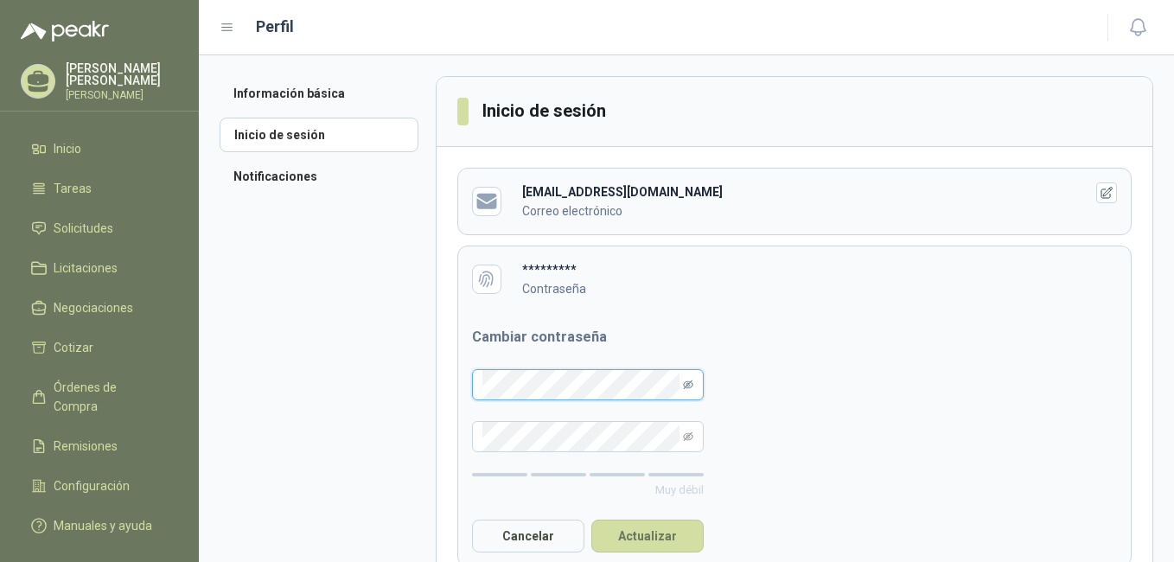
click at [689, 381] on icon "eye-invisible" at bounding box center [688, 384] width 10 height 9
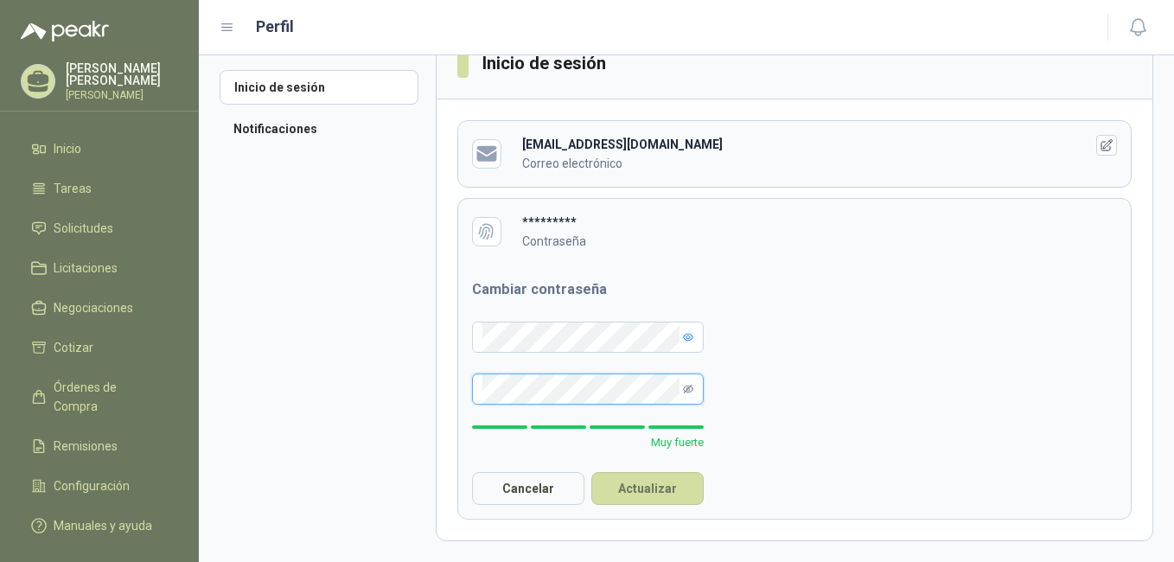
click at [691, 388] on icon "eye-invisible" at bounding box center [688, 389] width 10 height 10
click at [650, 493] on button "Actualizar" at bounding box center [647, 488] width 112 height 33
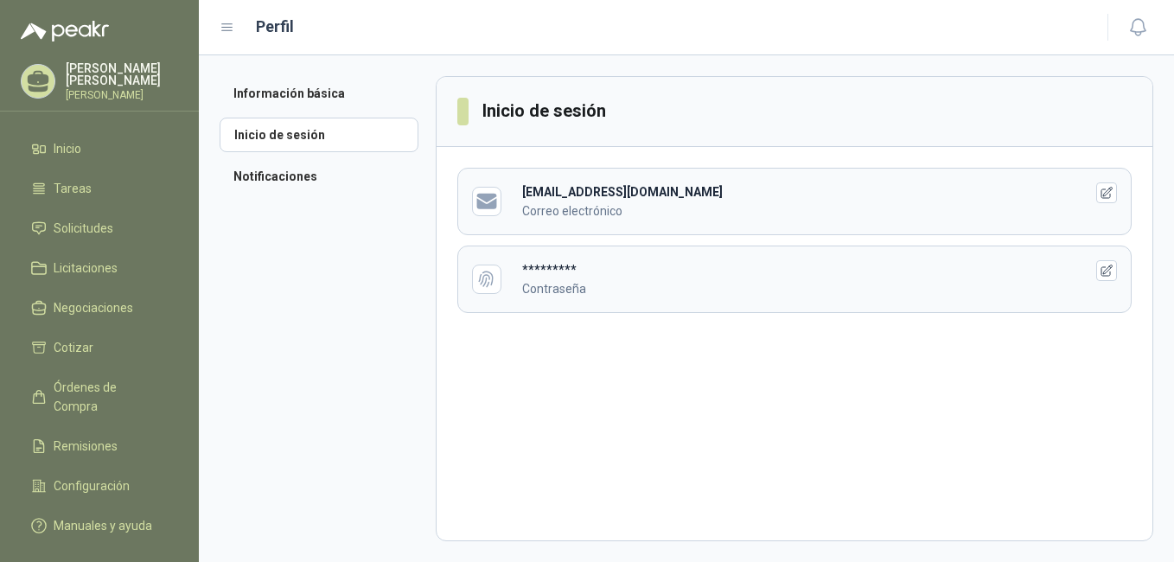
scroll to position [0, 0]
click at [653, 271] on div "********* Contraseña" at bounding box center [789, 279] width 534 height 38
click at [323, 182] on li "Notificaciones" at bounding box center [319, 176] width 199 height 35
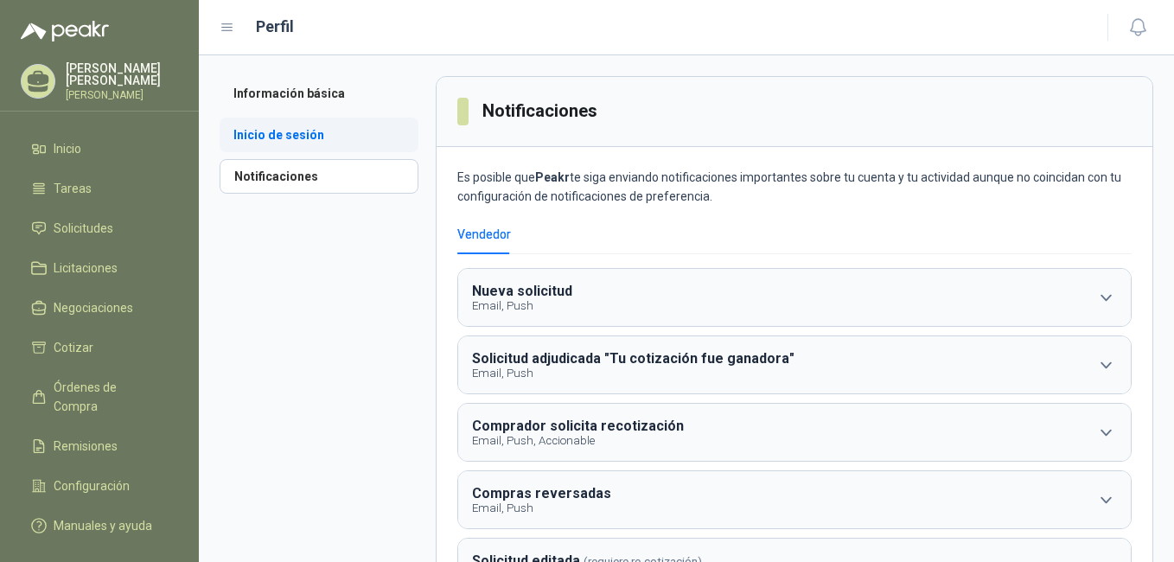
click at [300, 135] on li "Inicio de sesión" at bounding box center [319, 135] width 199 height 35
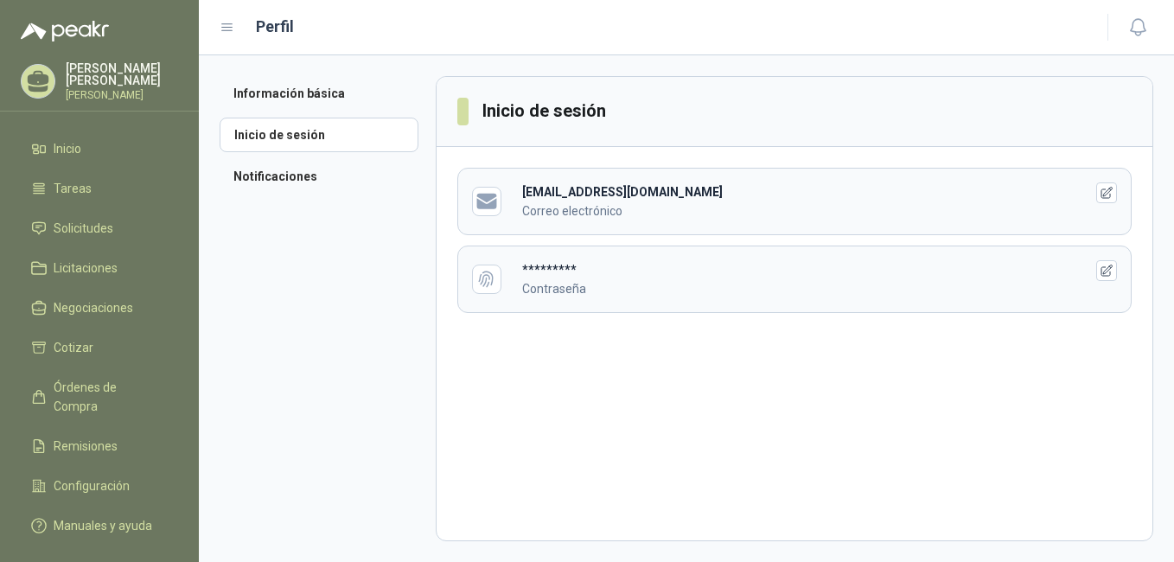
click at [312, 70] on div "Información básica Inicio de sesión Notificaciones Inicio de sesión ingenieriac…" at bounding box center [686, 308] width 975 height 507
click at [308, 106] on li "Información básica" at bounding box center [319, 93] width 199 height 35
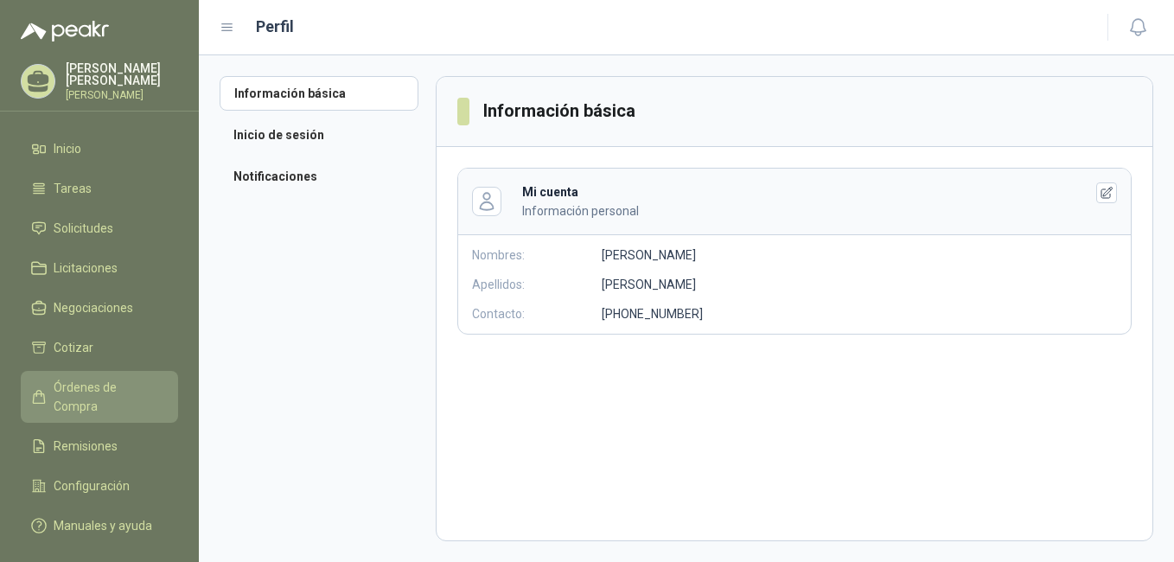
click at [99, 394] on span "Órdenes de Compra" at bounding box center [108, 397] width 108 height 38
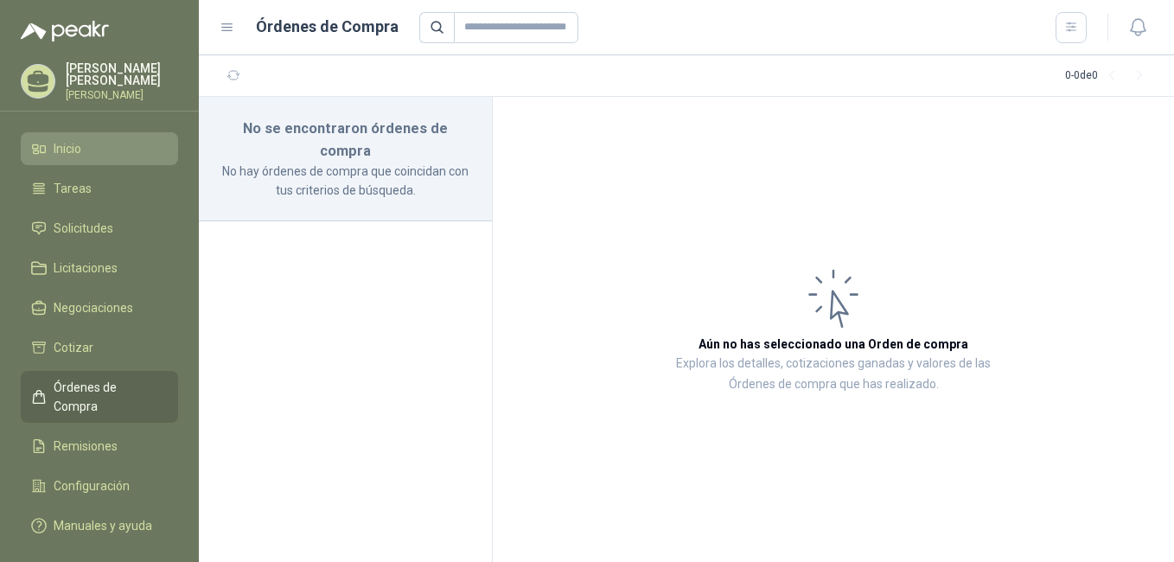
click at [88, 158] on li "Inicio" at bounding box center [99, 148] width 137 height 19
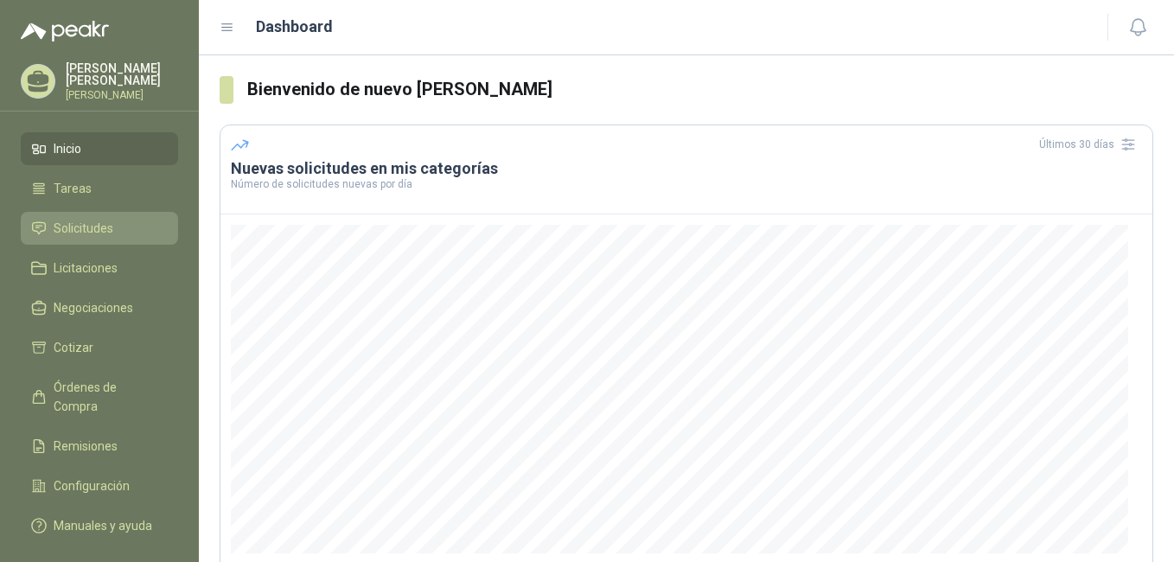
click at [111, 245] on link "Solicitudes" at bounding box center [99, 228] width 157 height 33
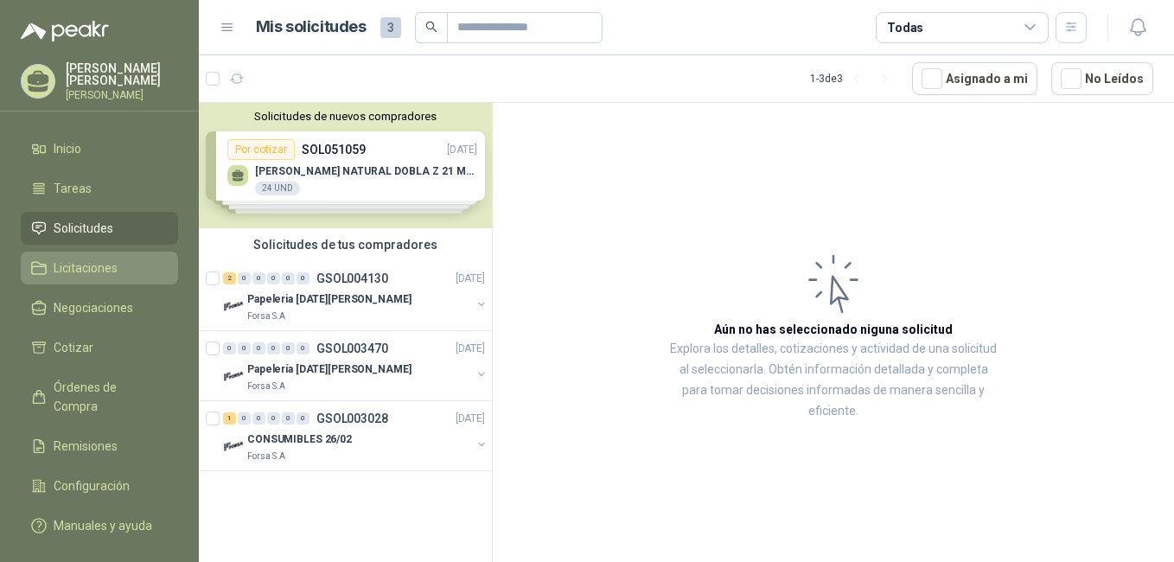
click at [122, 270] on li "Licitaciones" at bounding box center [99, 267] width 137 height 19
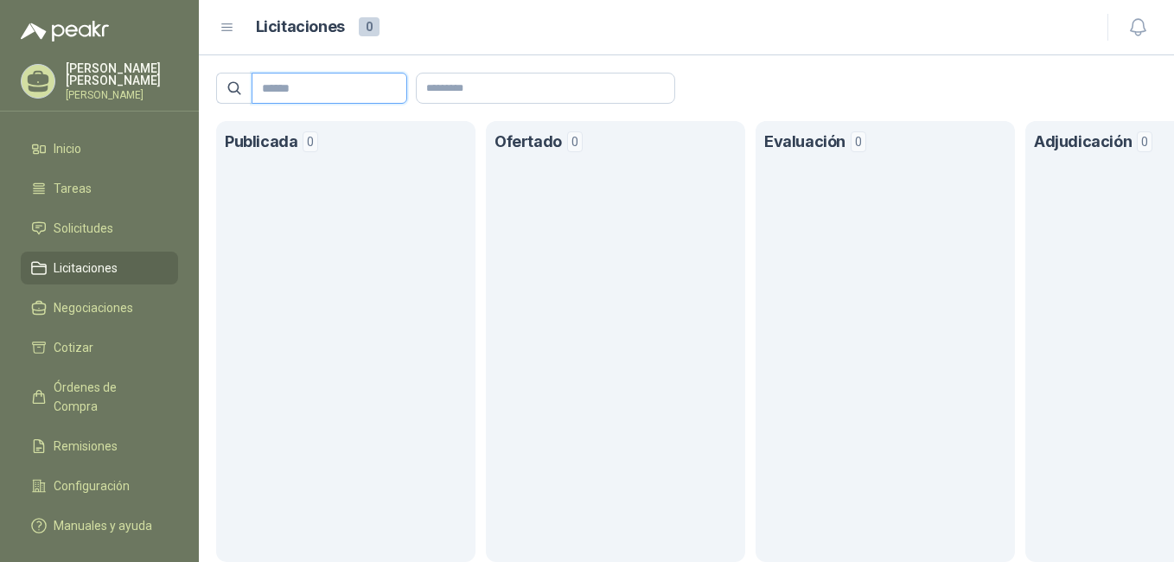
click at [380, 81] on input "text" at bounding box center [322, 87] width 121 height 29
type input "*"
click at [473, 97] on input "text" at bounding box center [546, 87] width 258 height 29
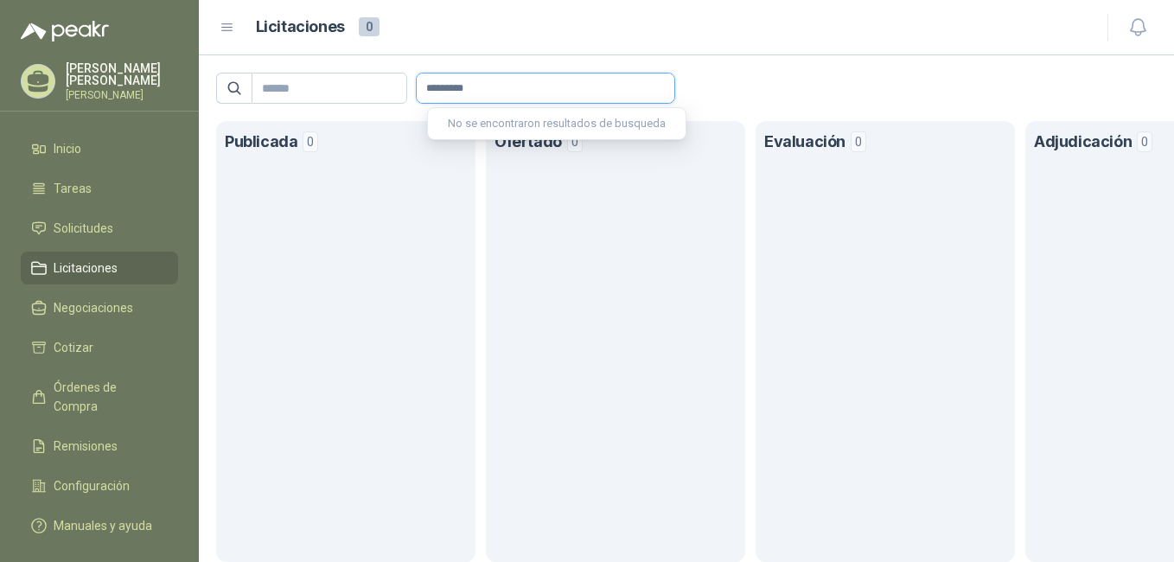
type input "********"
click at [96, 317] on span "Negociaciones" at bounding box center [94, 307] width 80 height 19
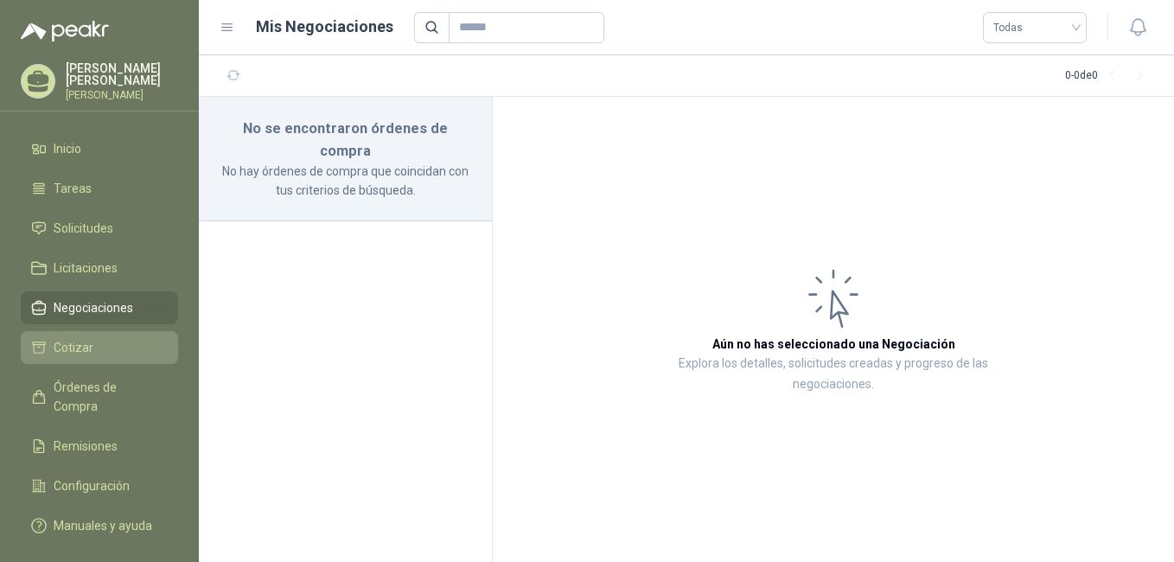
click at [86, 345] on link "Cotizar" at bounding box center [99, 347] width 157 height 33
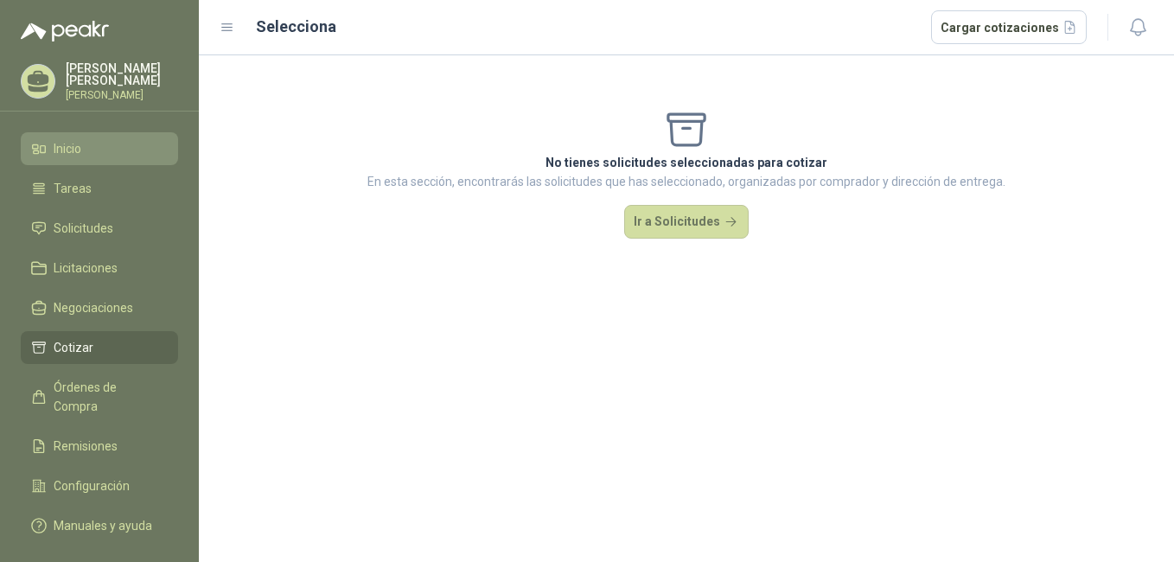
click at [105, 147] on link "Inicio" at bounding box center [99, 148] width 157 height 33
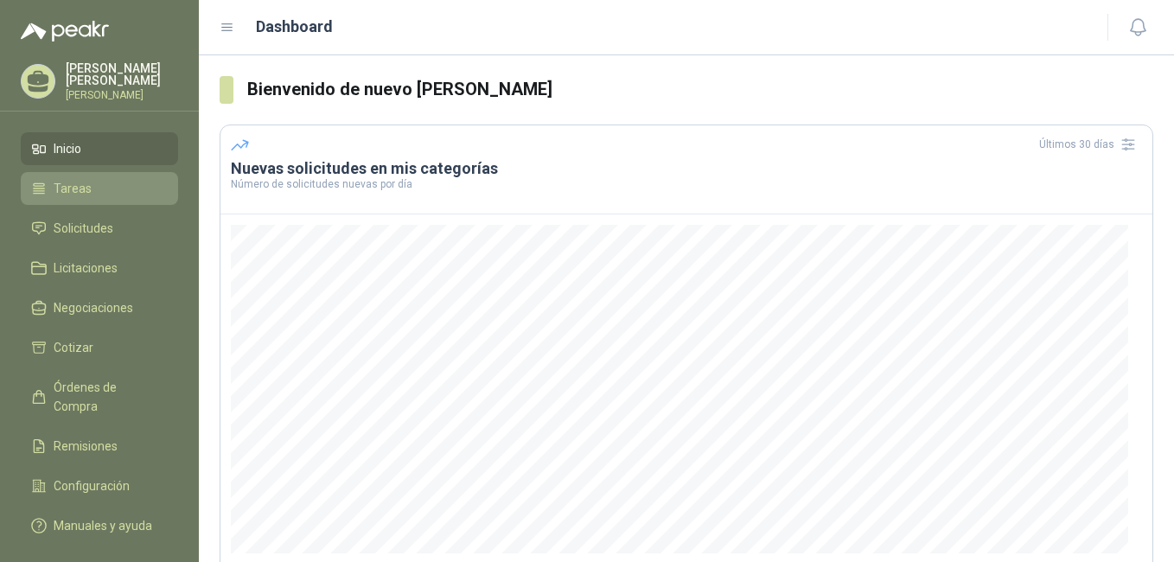
click at [101, 195] on li "Tareas" at bounding box center [99, 188] width 137 height 19
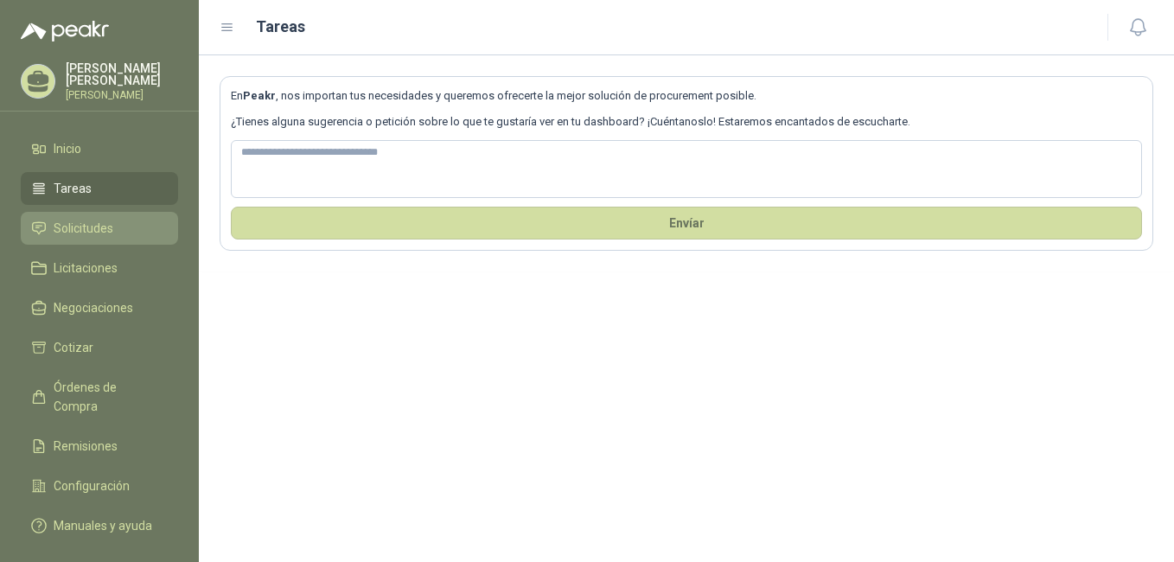
click at [91, 238] on span "Solicitudes" at bounding box center [84, 228] width 60 height 19
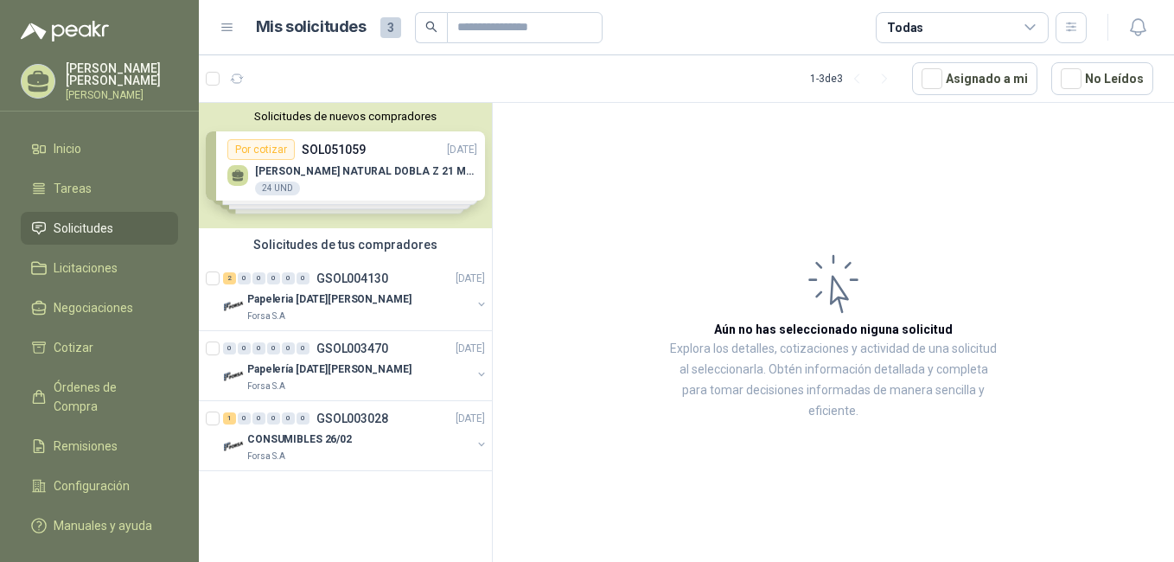
click at [364, 171] on div "Solicitudes de nuevos compradores Por cotizar SOL051059 04/08/25 TOALLA SCOTT N…" at bounding box center [345, 165] width 293 height 125
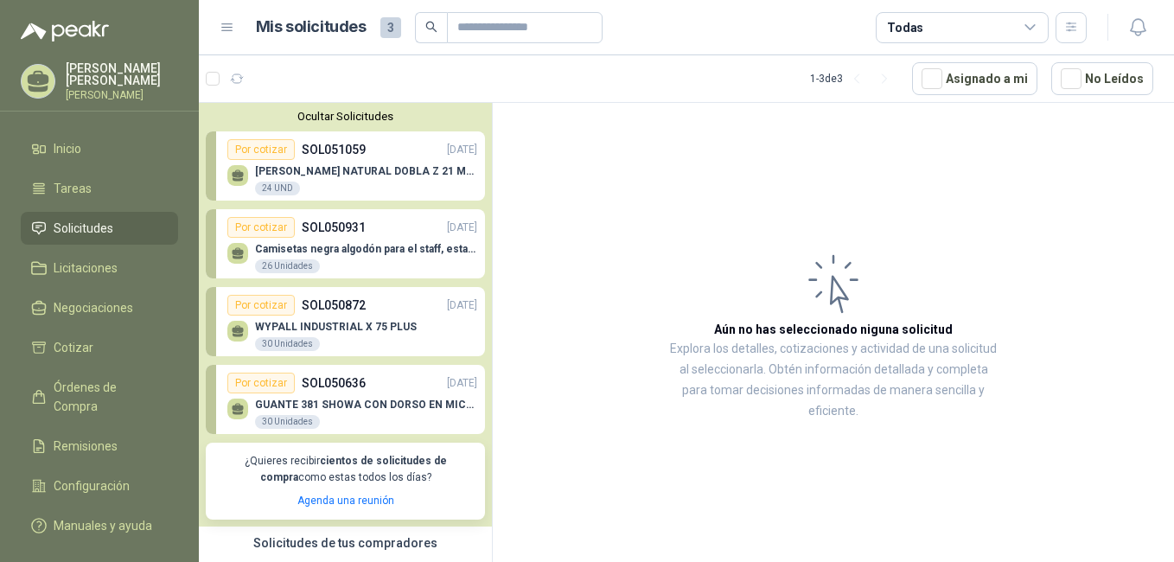
click at [348, 235] on p "SOL050931" at bounding box center [334, 227] width 64 height 19
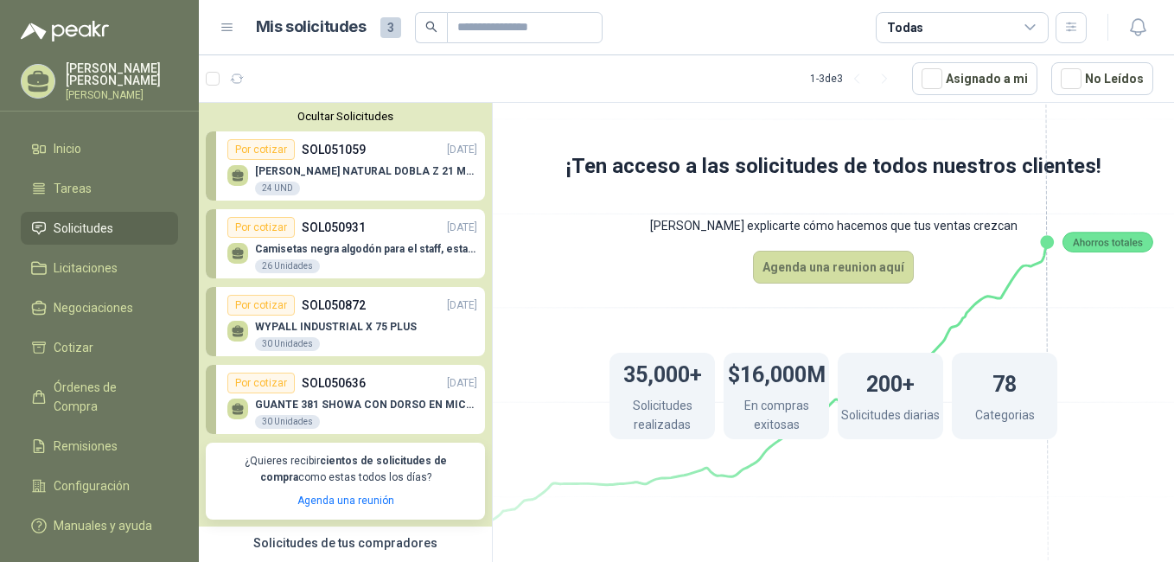
click at [360, 323] on p "WYPALL INDUSTRIAL X 75 PLUS" at bounding box center [336, 327] width 162 height 12
click at [348, 388] on p "SOL050636" at bounding box center [334, 382] width 64 height 19
click at [335, 116] on button "Ocultar Solicitudes" at bounding box center [345, 116] width 279 height 13
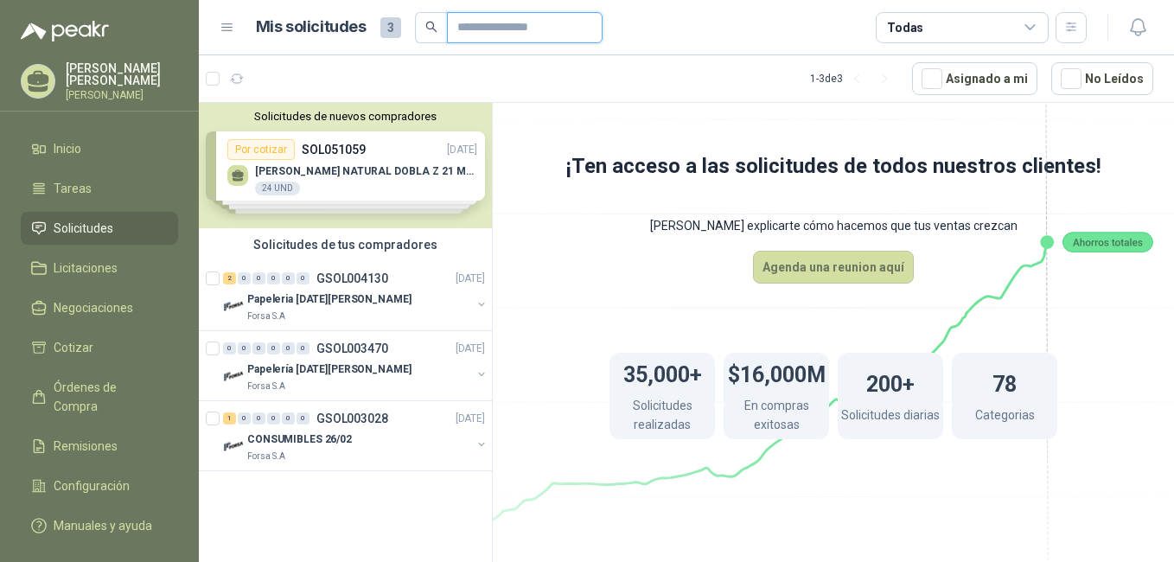
click at [528, 28] on input "text" at bounding box center [517, 27] width 121 height 29
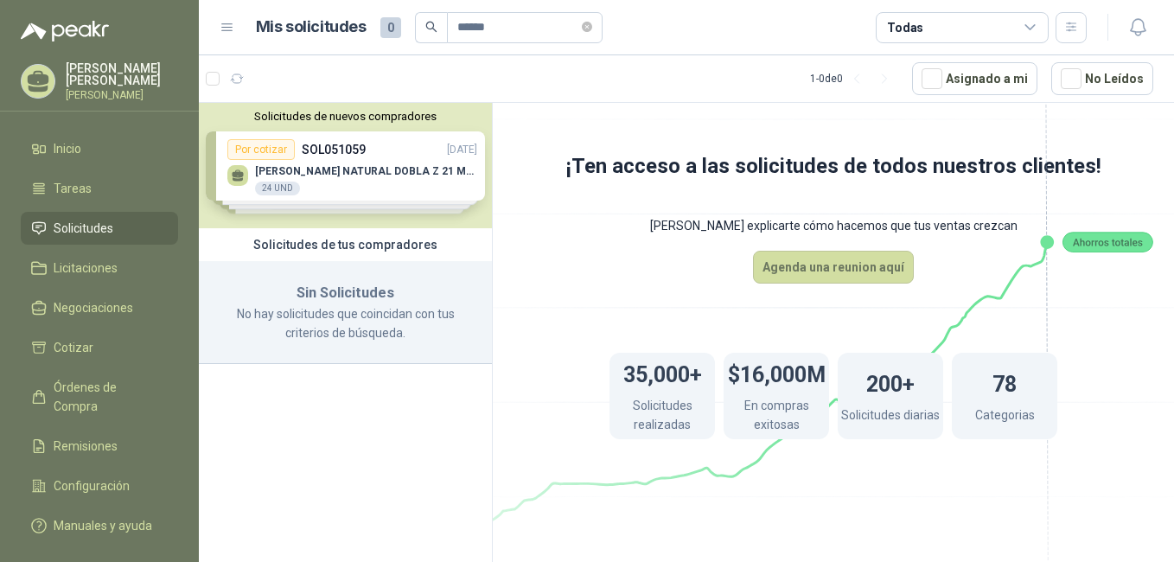
click at [246, 152] on div "Solicitudes de nuevos compradores Por cotizar SOL051059 04/08/25 TOALLA SCOTT N…" at bounding box center [345, 165] width 293 height 125
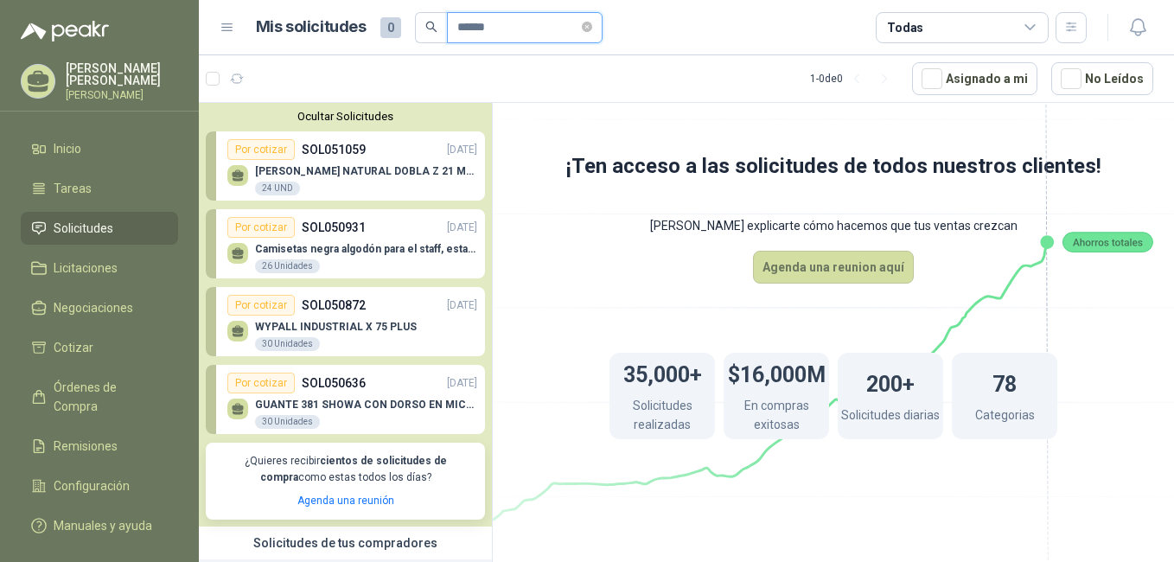
click at [533, 27] on input "******" at bounding box center [517, 27] width 121 height 29
type input "********"
click at [338, 159] on p "SOL051059" at bounding box center [334, 149] width 64 height 19
click at [278, 150] on div "Por cotizar" at bounding box center [260, 149] width 67 height 21
click at [367, 165] on div "TOALLA SCOTT NATURAL DOBLA Z 21 MULTIFO 24 UND" at bounding box center [352, 178] width 250 height 36
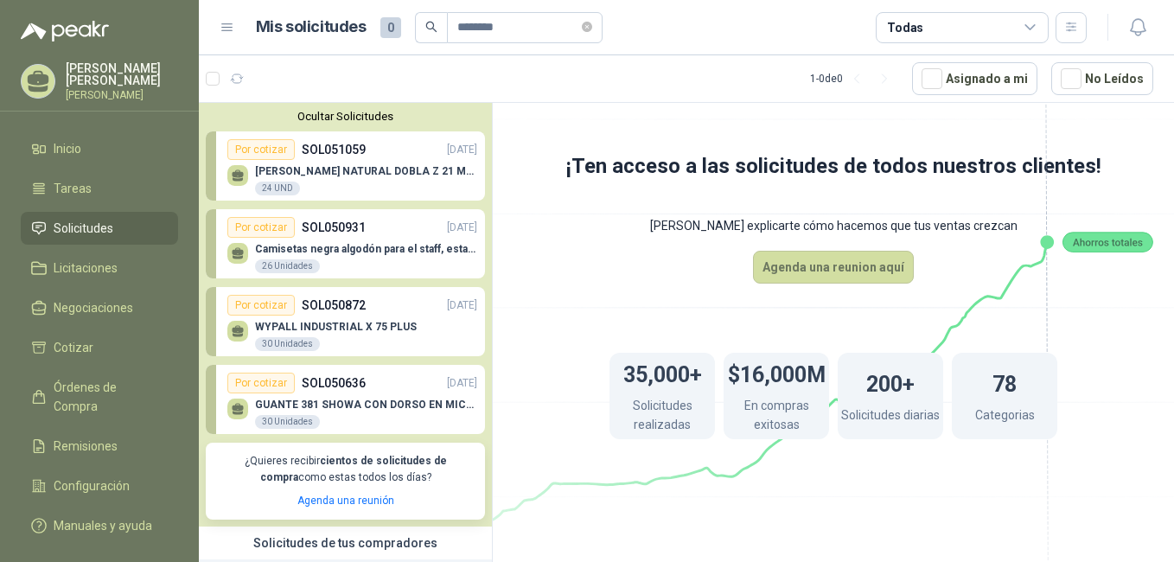
click at [367, 165] on div "TOALLA SCOTT NATURAL DOBLA Z 21 MULTIFO 24 UND" at bounding box center [352, 178] width 250 height 36
click at [368, 165] on div "TOALLA SCOTT NATURAL DOBLA Z 21 MULTIFO 24 UND" at bounding box center [352, 178] width 250 height 36
click at [301, 181] on div "TOALLA SCOTT NATURAL DOBLA Z 21 MULTIFO 24 UND" at bounding box center [366, 180] width 222 height 31
click at [325, 262] on div "Camisetas negra algodón para el staff, estampadas en espalda y frente con el lo…" at bounding box center [366, 258] width 222 height 31
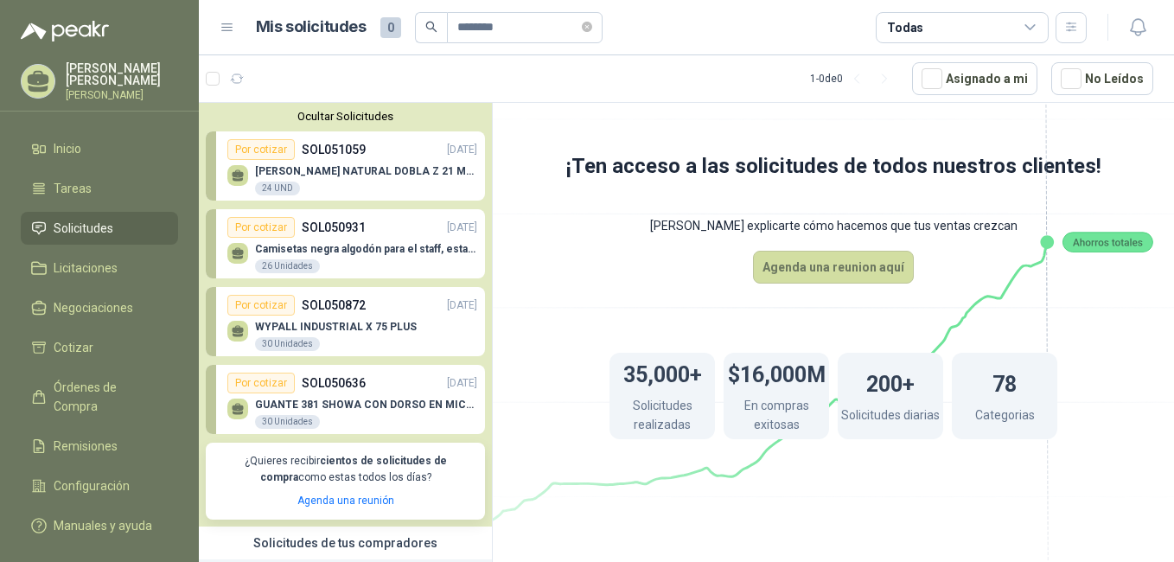
click at [330, 341] on div "WYPALL INDUSTRIAL X 75 PLUS 30 Unidades" at bounding box center [336, 336] width 162 height 31
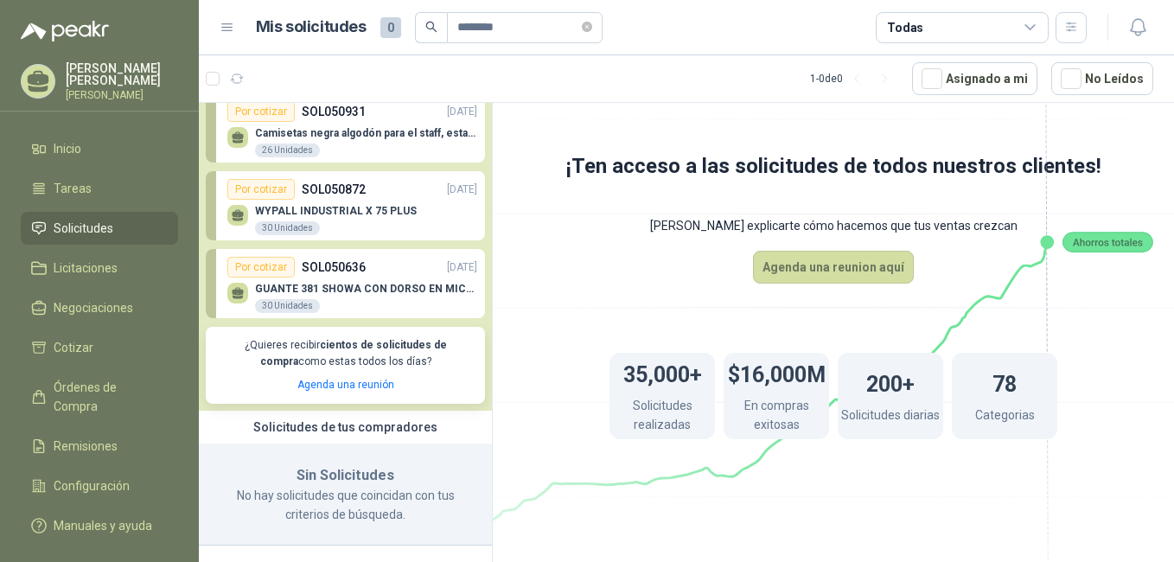
scroll to position [118, 0]
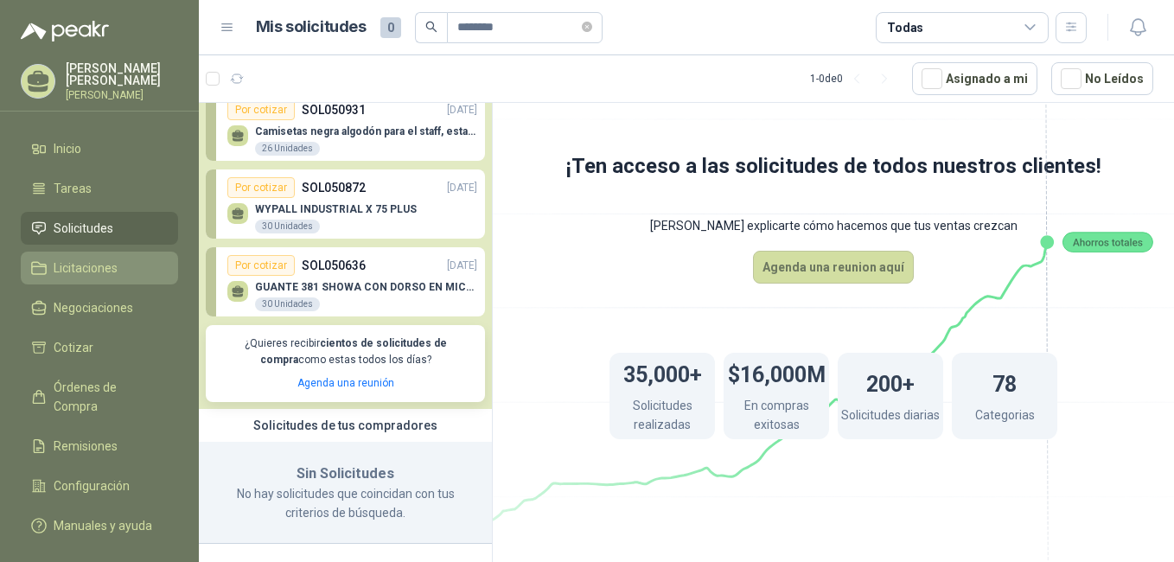
click at [54, 265] on link "Licitaciones" at bounding box center [99, 268] width 157 height 33
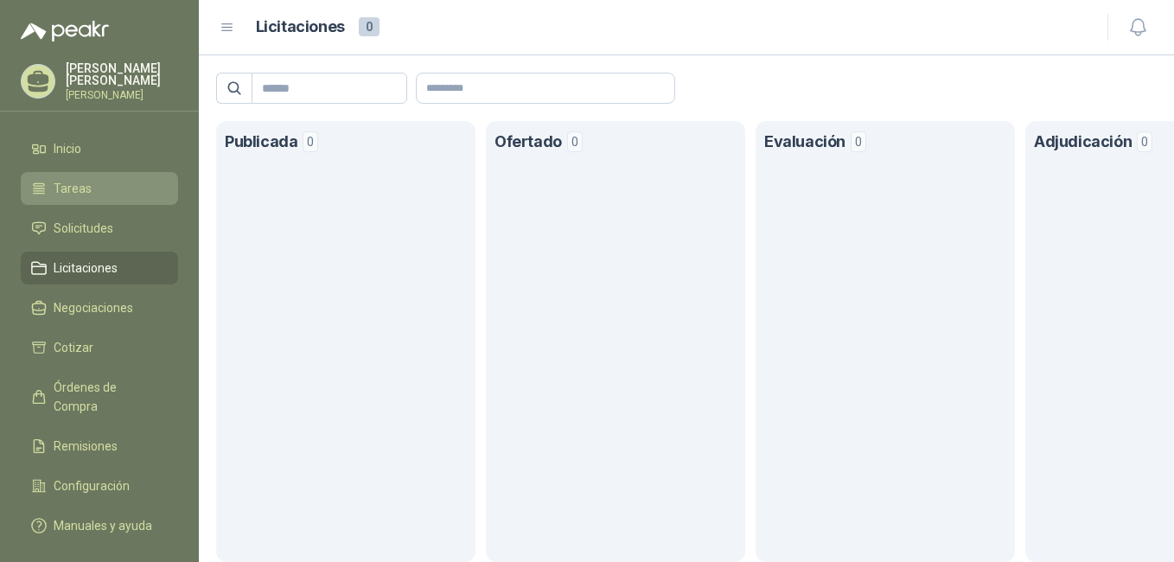
click at [78, 205] on link "Tareas" at bounding box center [99, 188] width 157 height 33
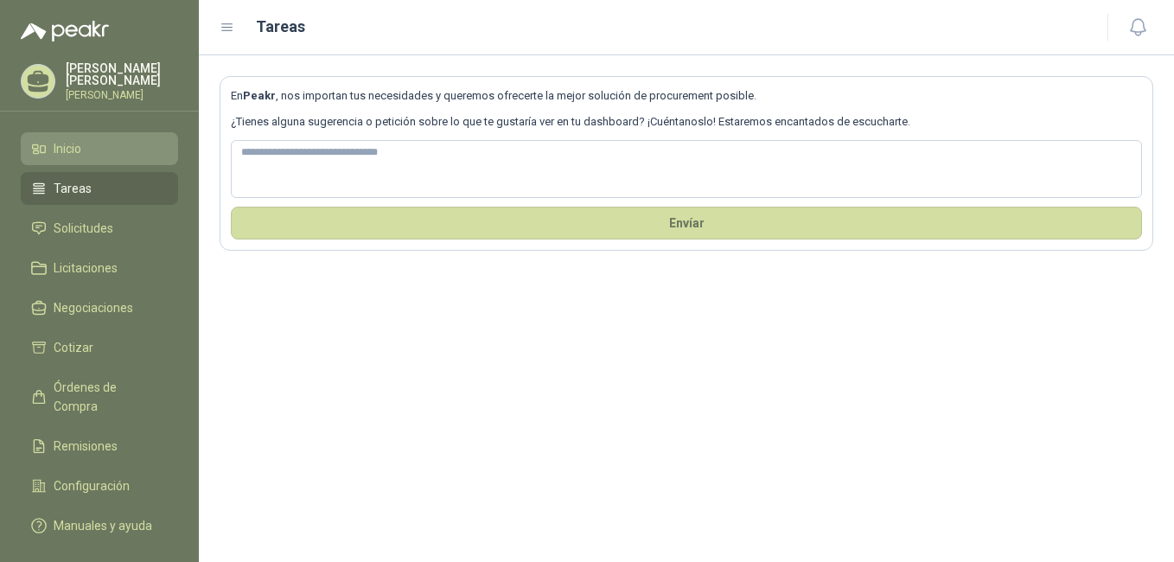
click at [92, 165] on link "Inicio" at bounding box center [99, 148] width 157 height 33
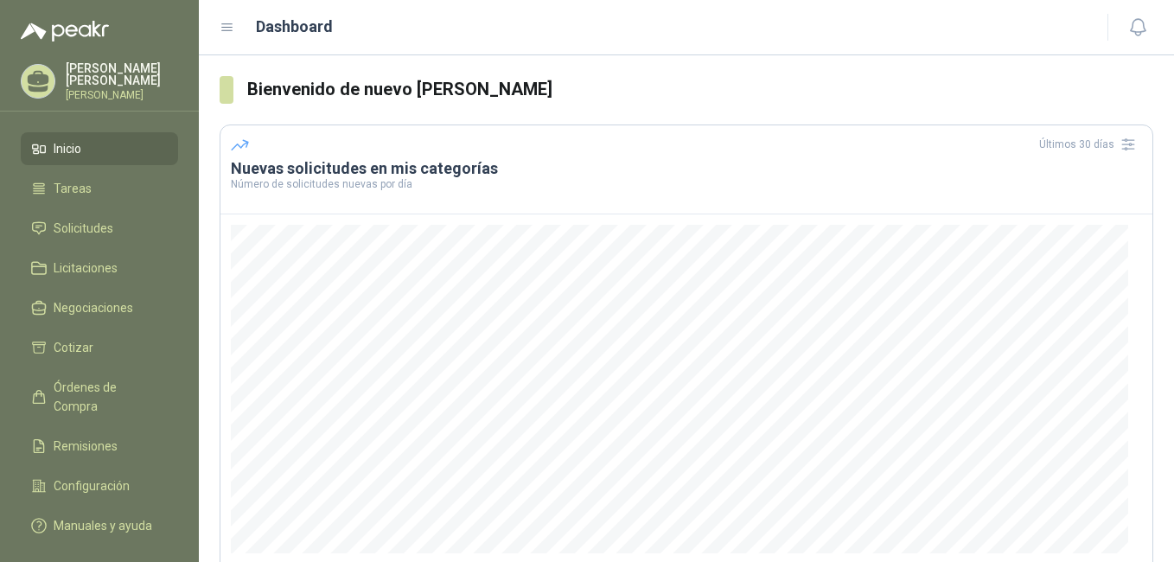
click at [112, 85] on p "Edinson Andrés Lopez Conde" at bounding box center [122, 74] width 112 height 24
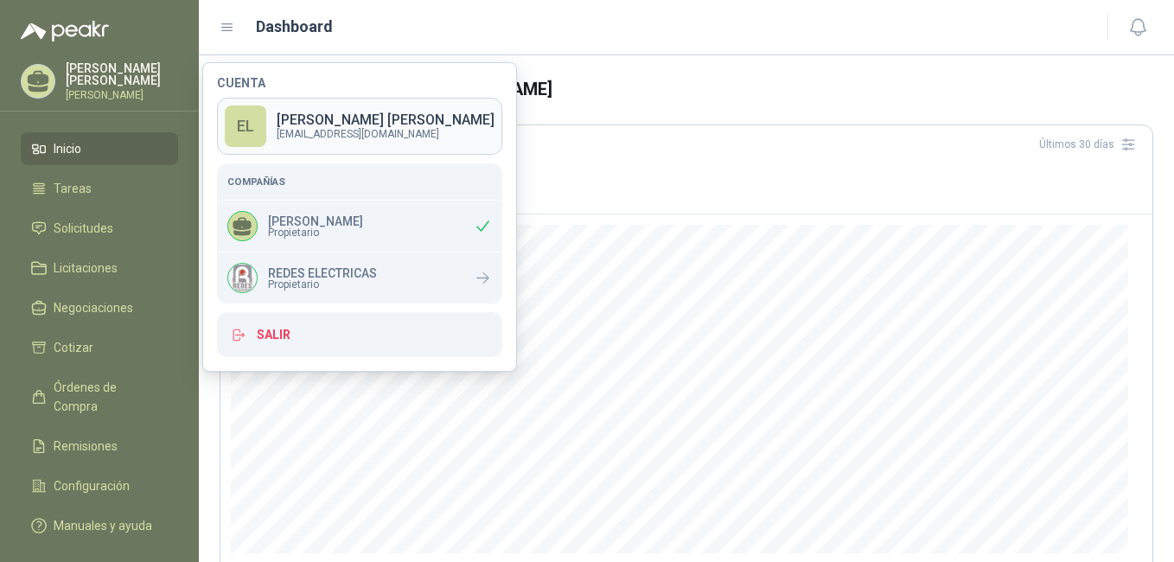
click at [344, 113] on p "Edinson Andrés Lopez Conde" at bounding box center [386, 120] width 218 height 14
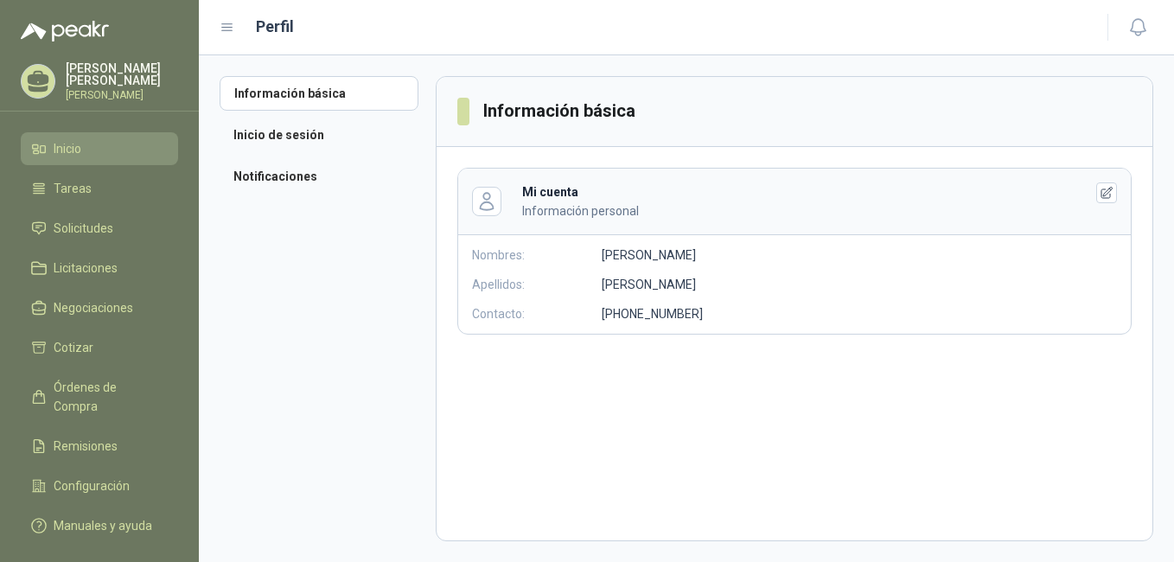
click at [79, 158] on span "Inicio" at bounding box center [68, 148] width 28 height 19
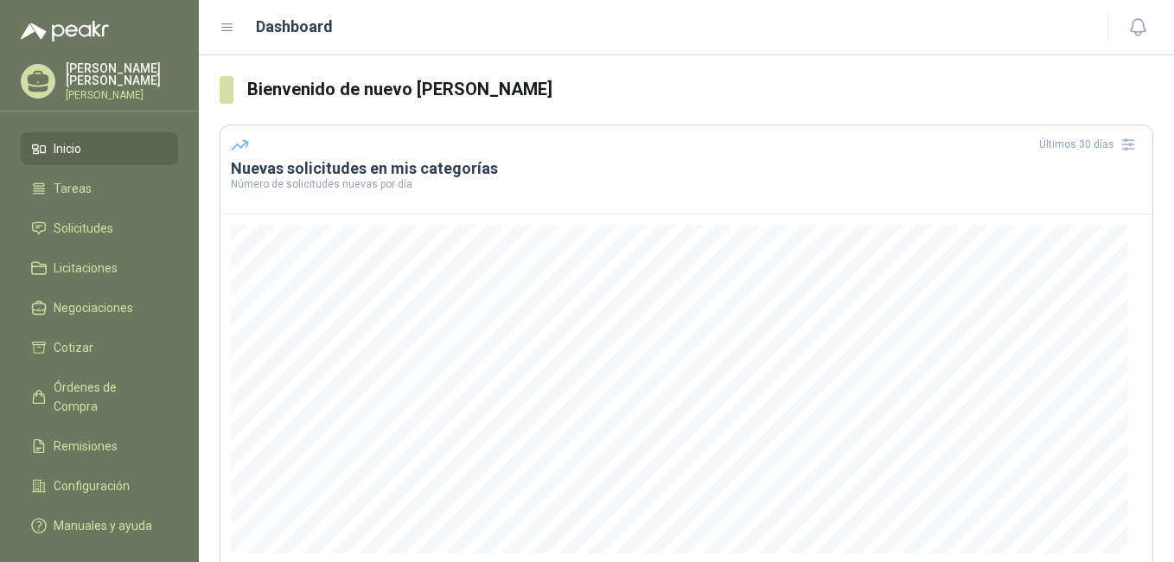
click at [93, 93] on p "Edinson andres Lopez conde" at bounding box center [122, 95] width 112 height 10
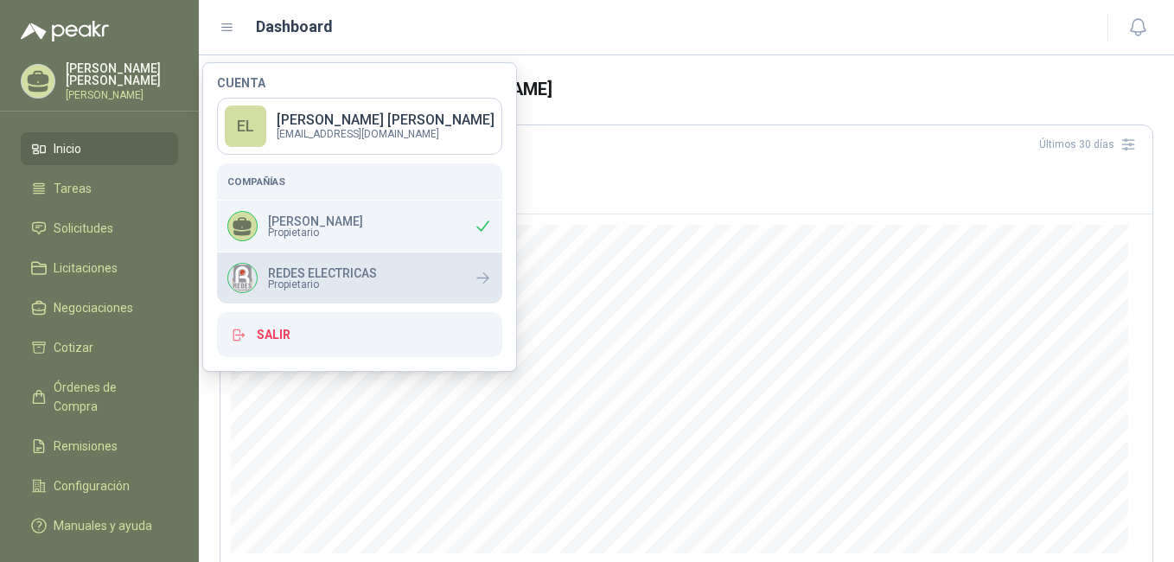
click at [330, 274] on p "REDES ELECTRICAS" at bounding box center [322, 273] width 109 height 12
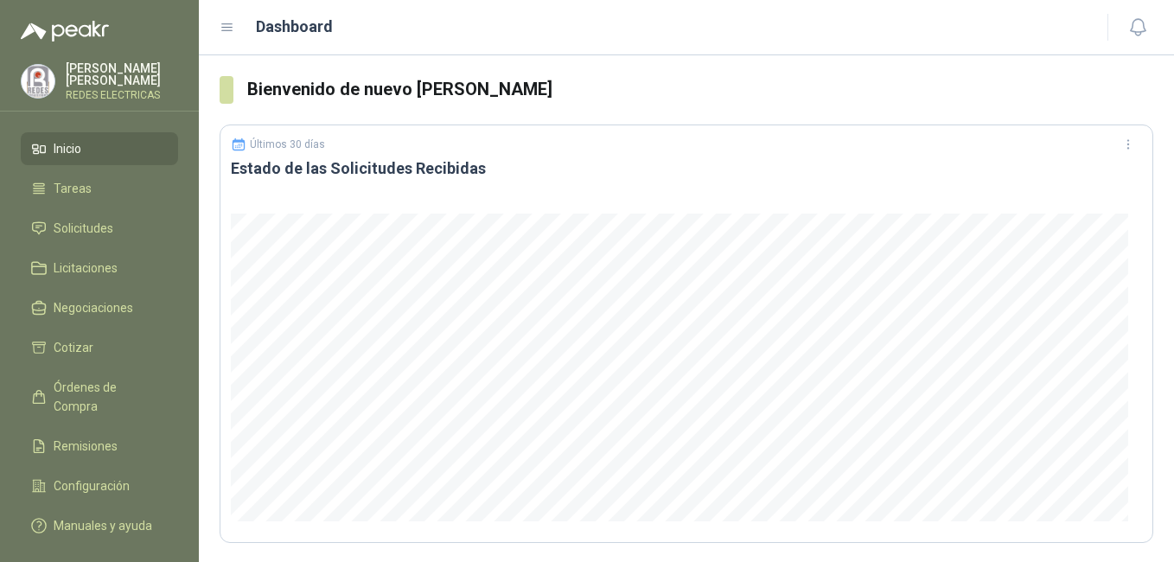
click at [85, 205] on ul "Inicio Tareas Solicitudes Licitaciones Negociaciones Cotizar Órdenes de Compra …" at bounding box center [99, 340] width 199 height 417
click at [89, 194] on span "Tareas" at bounding box center [73, 188] width 38 height 19
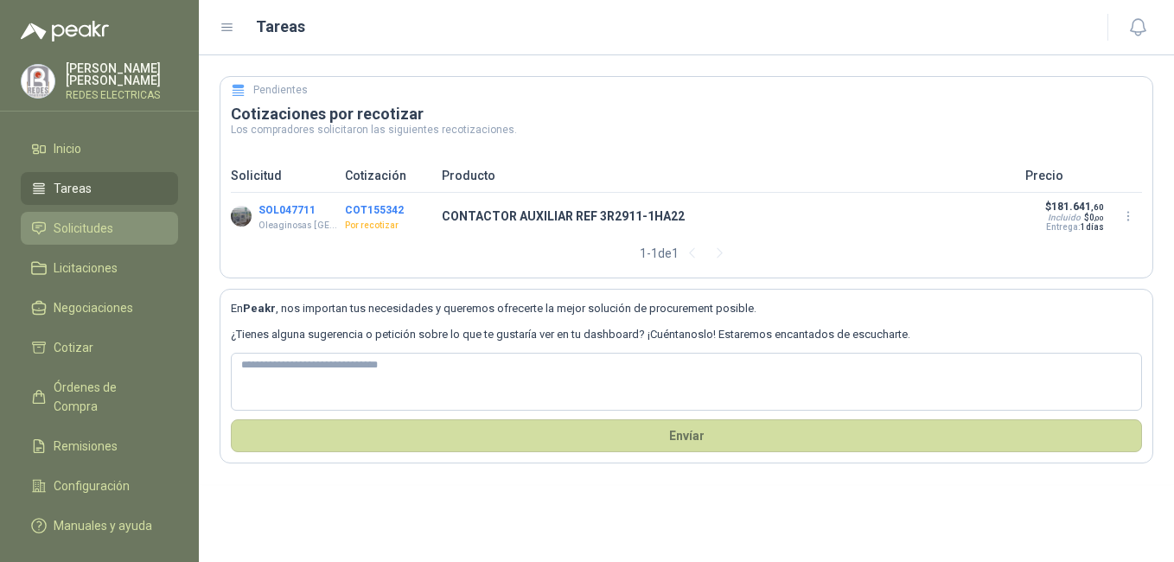
click at [77, 236] on span "Solicitudes" at bounding box center [84, 228] width 60 height 19
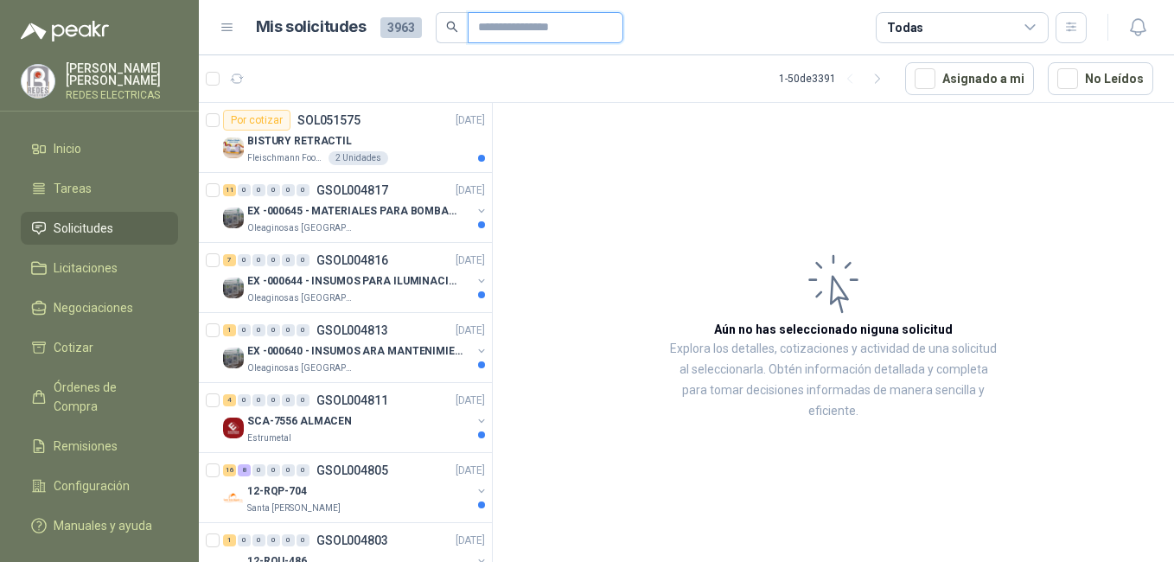
click at [528, 19] on input "text" at bounding box center [538, 27] width 121 height 29
type input "********"
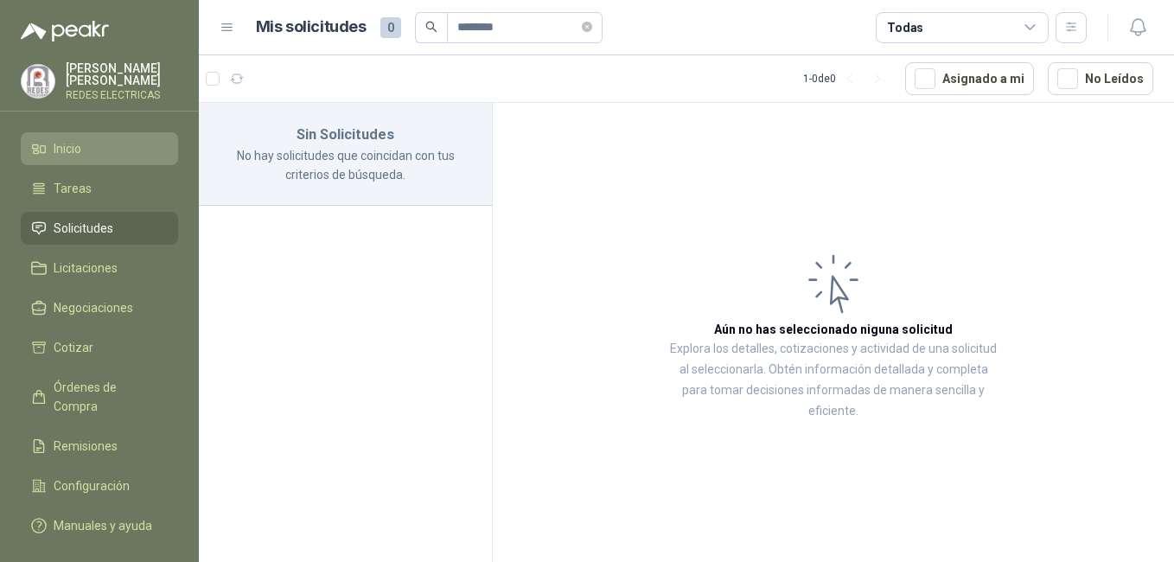
click at [63, 138] on link "Inicio" at bounding box center [99, 148] width 157 height 33
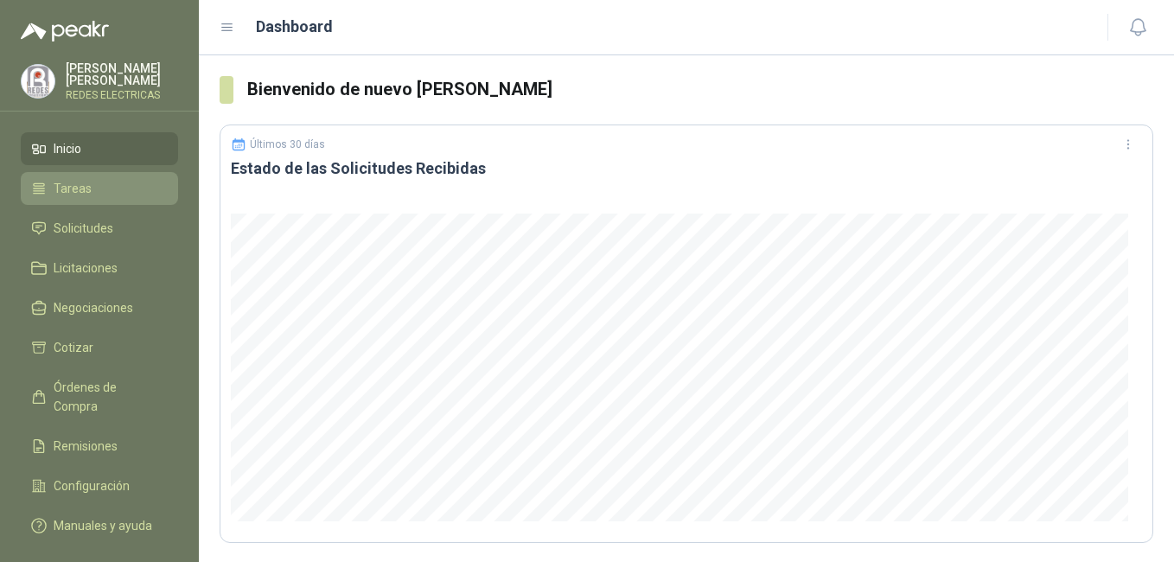
click at [105, 194] on li "Tareas" at bounding box center [99, 188] width 137 height 19
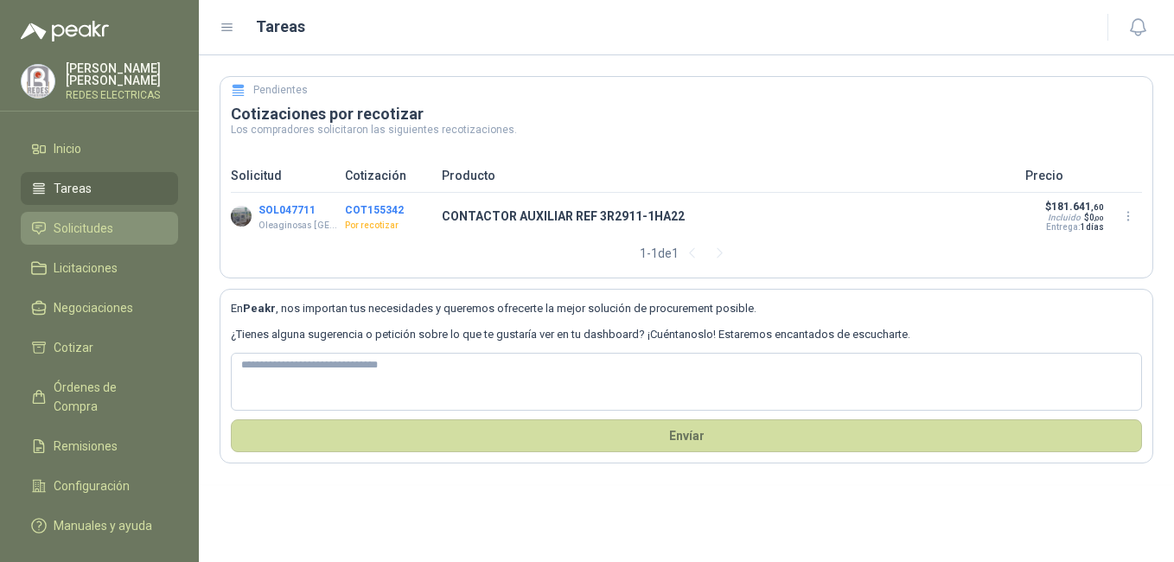
click at [104, 241] on link "Solicitudes" at bounding box center [99, 228] width 157 height 33
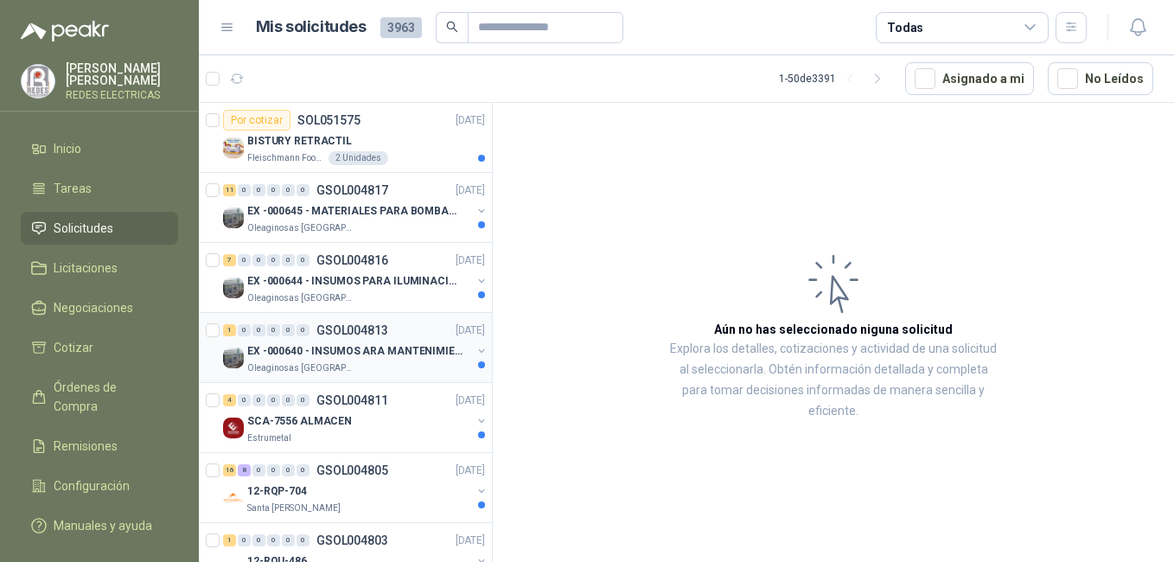
click at [394, 345] on p "EX -000640 - INSUMOS ARA MANTENIMIENTO MECANICO" at bounding box center [354, 351] width 215 height 16
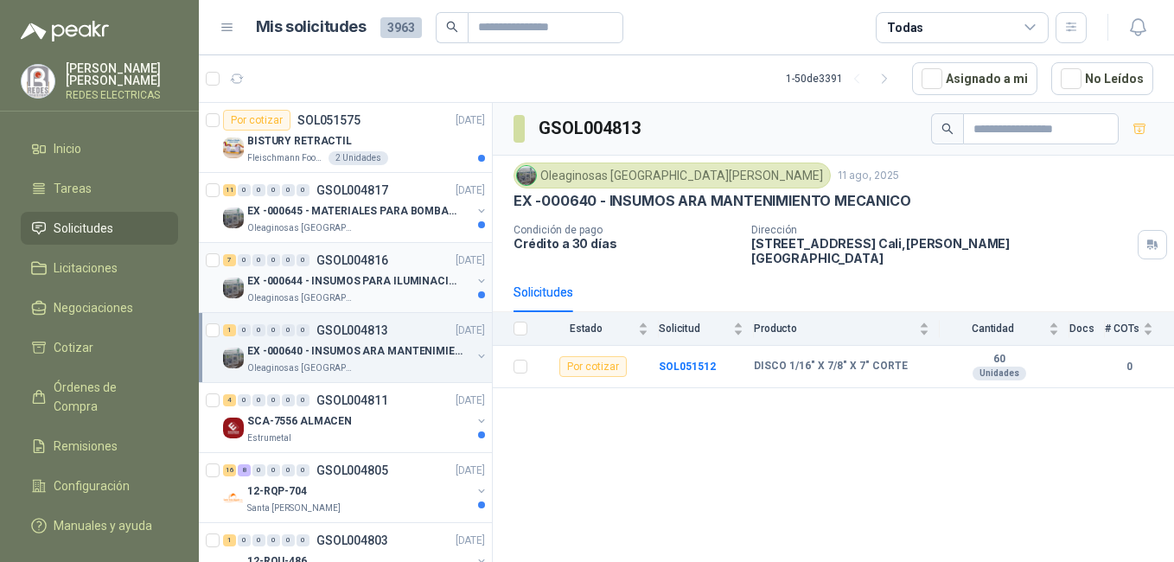
click at [382, 269] on link "7 0 0 0 0 0 GSOL004816 [DATE] EX -000644 - INSUMOS PARA ILUMINACIONN ZONA DE CL…" at bounding box center [355, 277] width 265 height 55
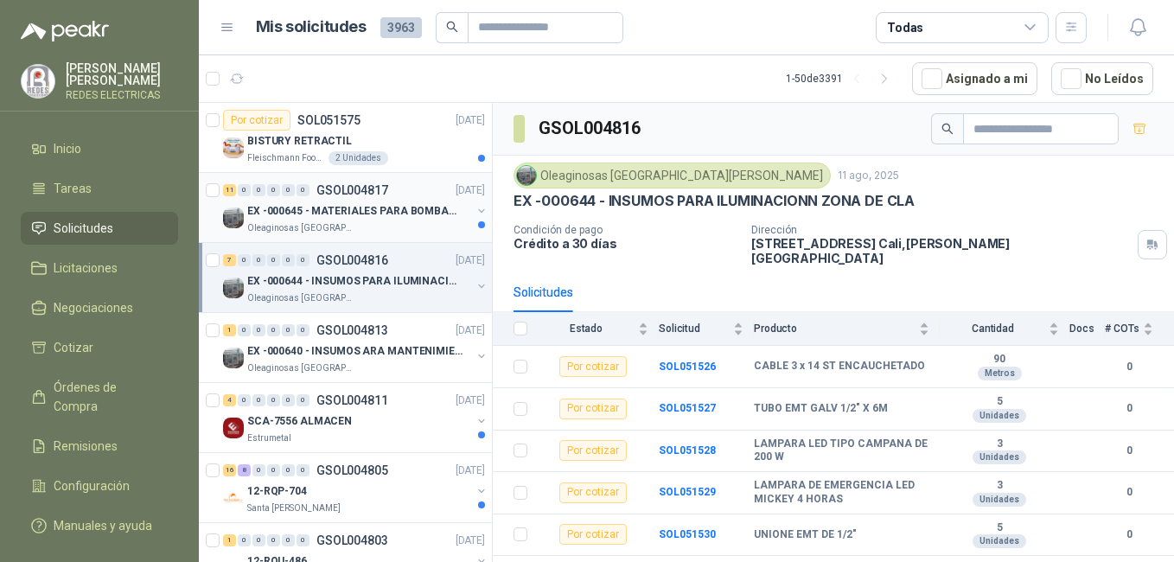
click at [363, 215] on p "EX -000645 - MATERIALES PARA BOMBAS STANDBY PLANTA" at bounding box center [354, 211] width 215 height 16
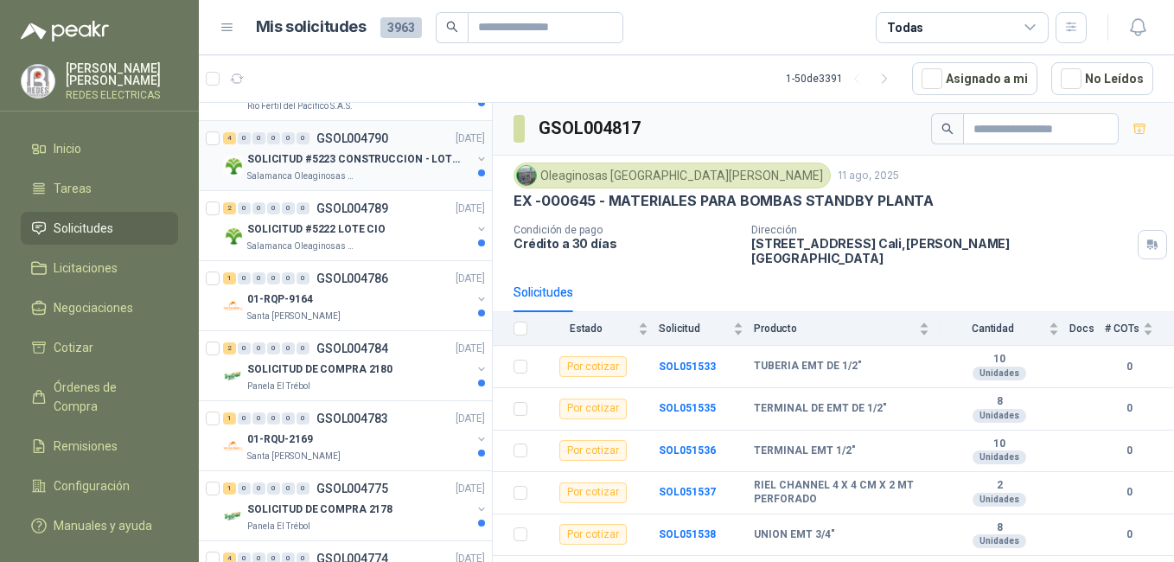
scroll to position [1124, 0]
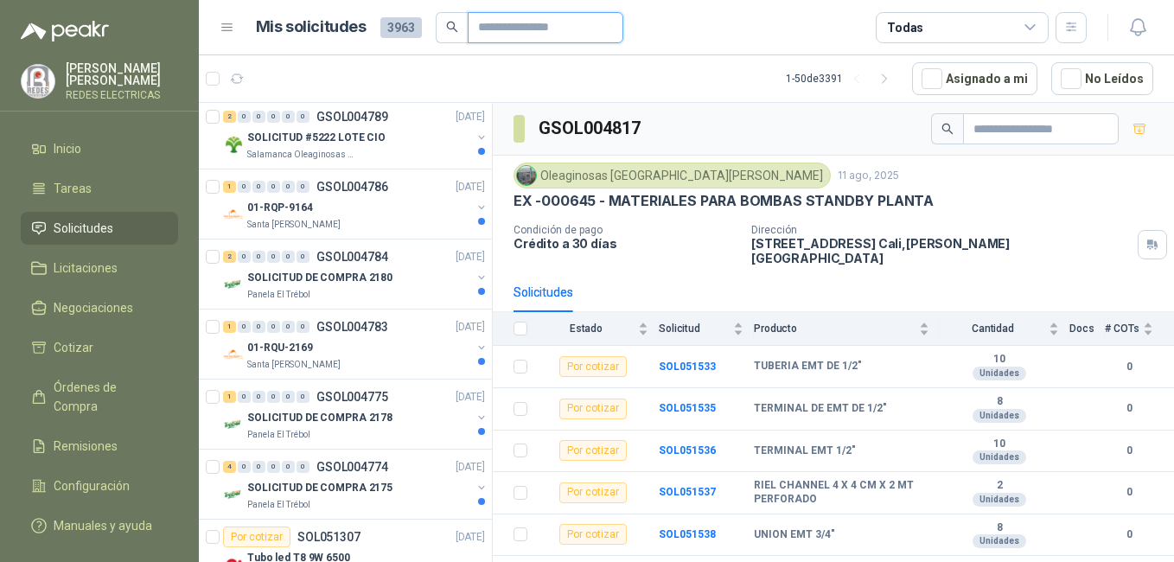
click at [508, 32] on input "text" at bounding box center [538, 27] width 121 height 29
type input "********"
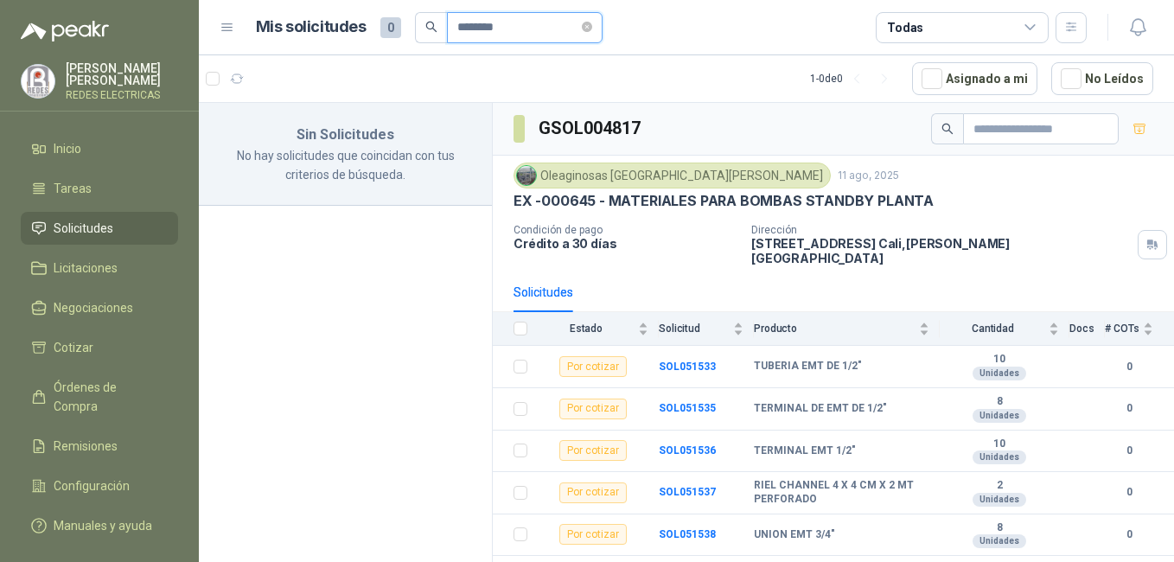
scroll to position [0, 0]
click at [592, 29] on icon "close-circle" at bounding box center [587, 27] width 10 height 10
